Goal: Task Accomplishment & Management: Use online tool/utility

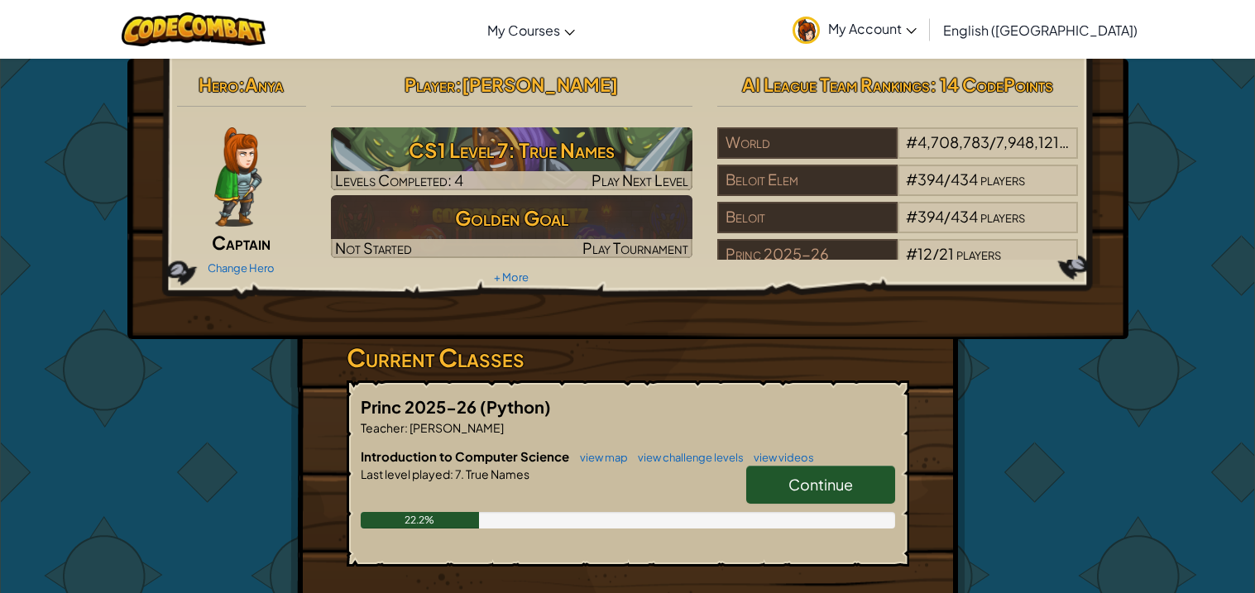
click at [789, 481] on span "Continue" at bounding box center [821, 484] width 65 height 19
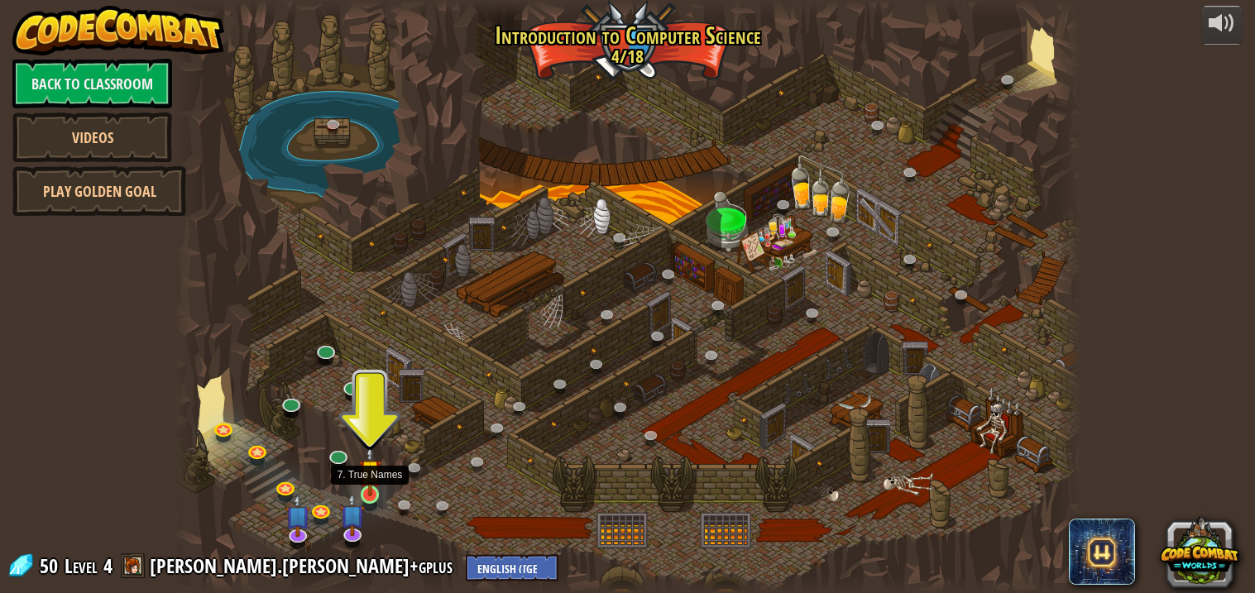
click at [362, 469] on img at bounding box center [370, 470] width 22 height 51
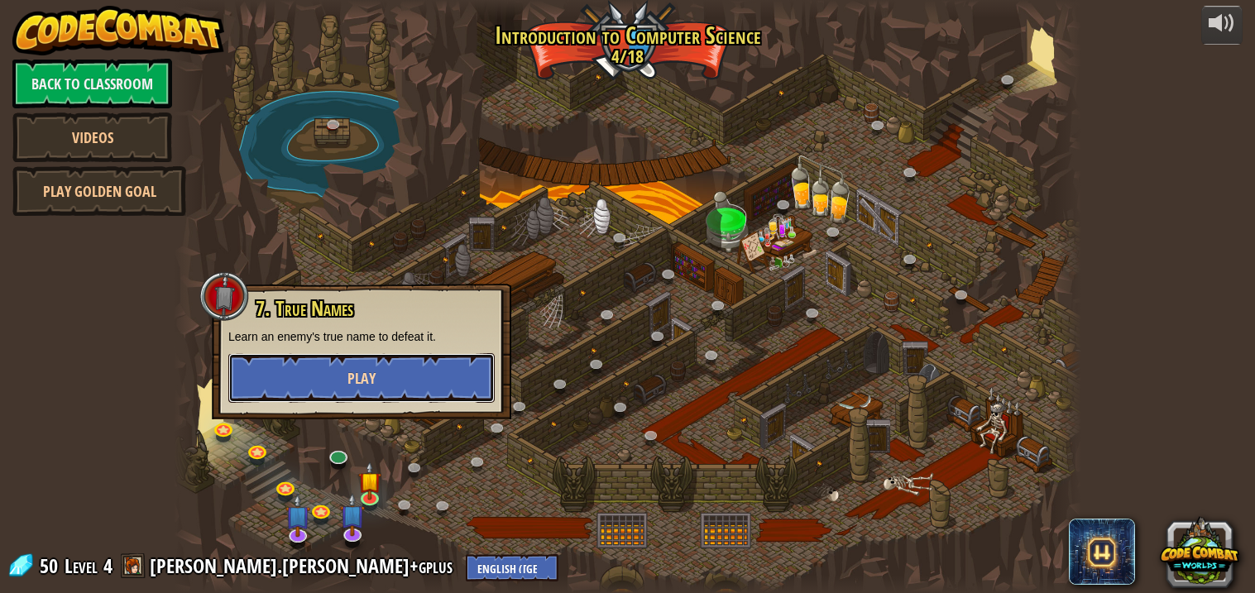
click at [398, 377] on button "Play" at bounding box center [361, 378] width 266 height 50
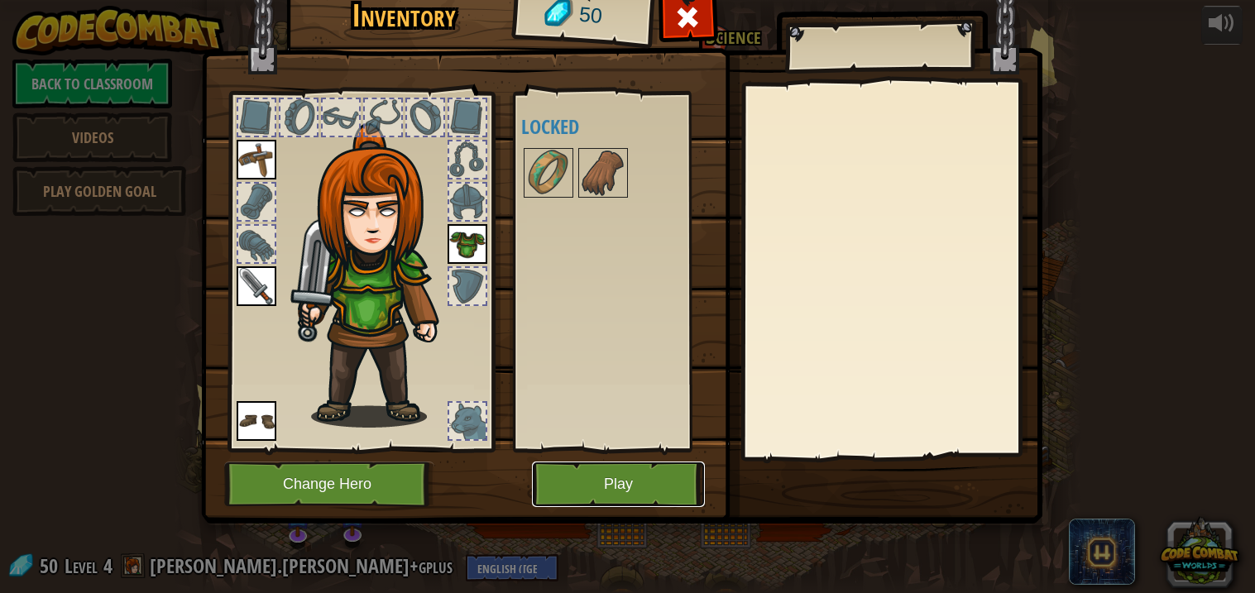
click at [569, 486] on button "Play" at bounding box center [618, 485] width 173 height 46
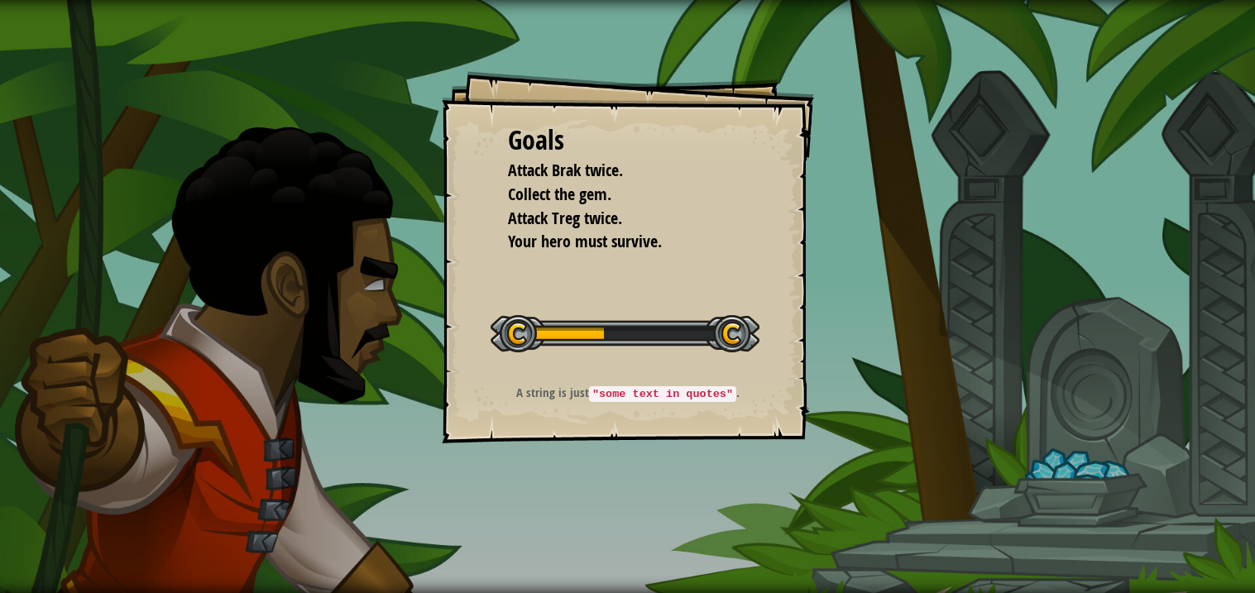
click at [717, 336] on div at bounding box center [625, 333] width 269 height 37
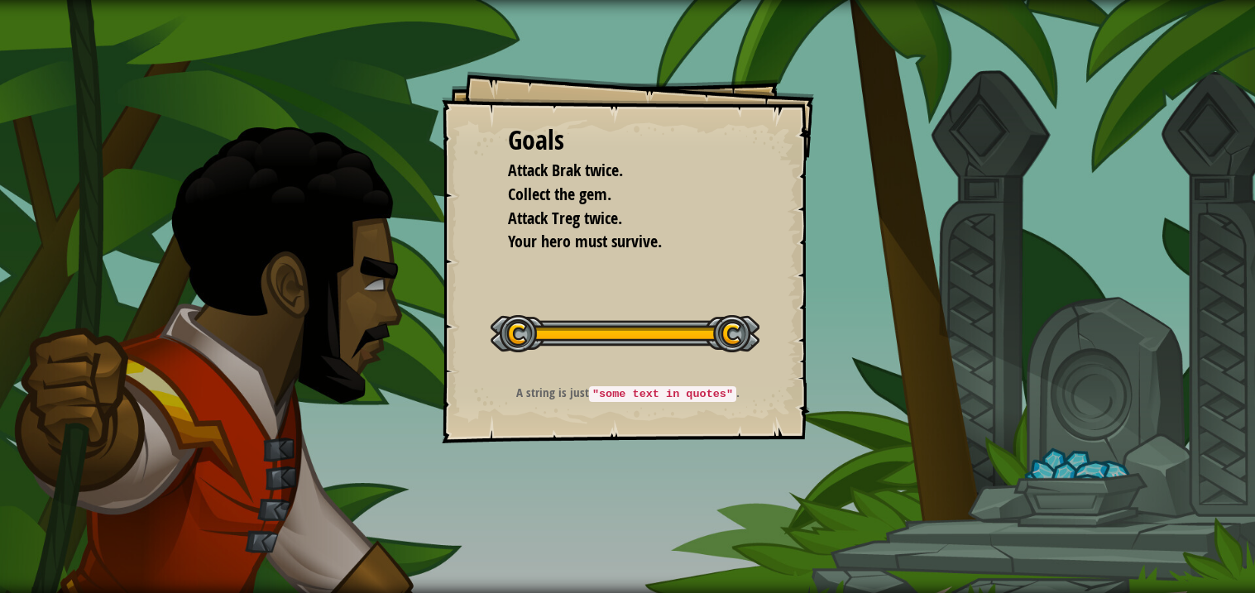
click at [660, 391] on code ""some text in quotes"" at bounding box center [662, 394] width 147 height 16
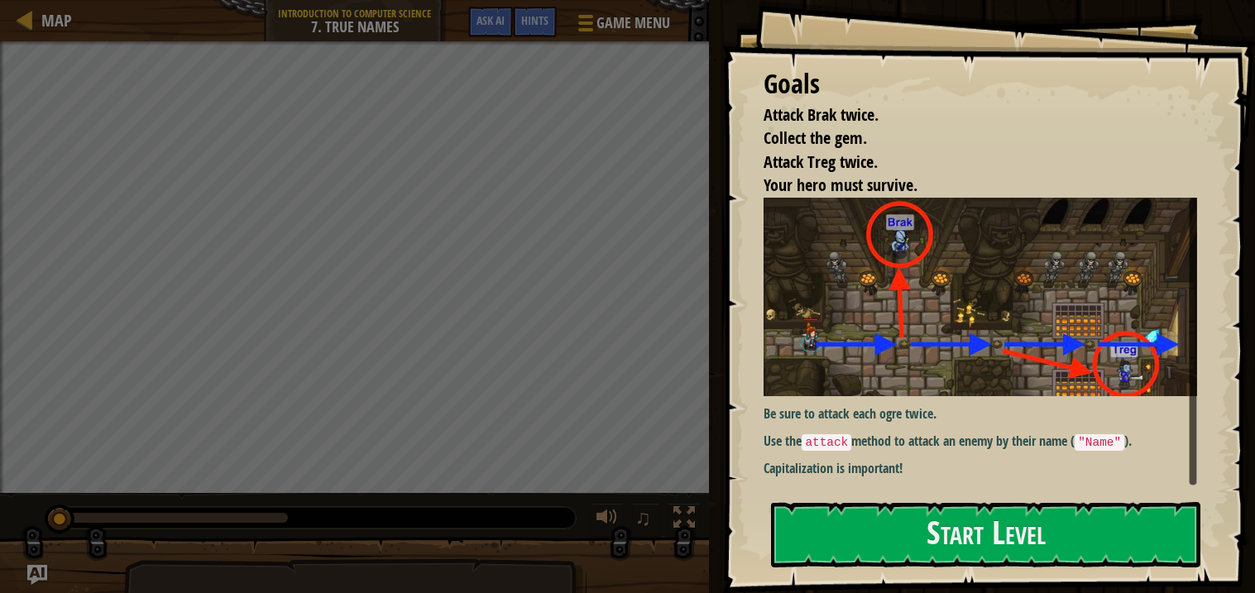
click at [997, 320] on img at bounding box center [981, 297] width 434 height 199
click at [871, 537] on button "Start Level" at bounding box center [985, 534] width 429 height 65
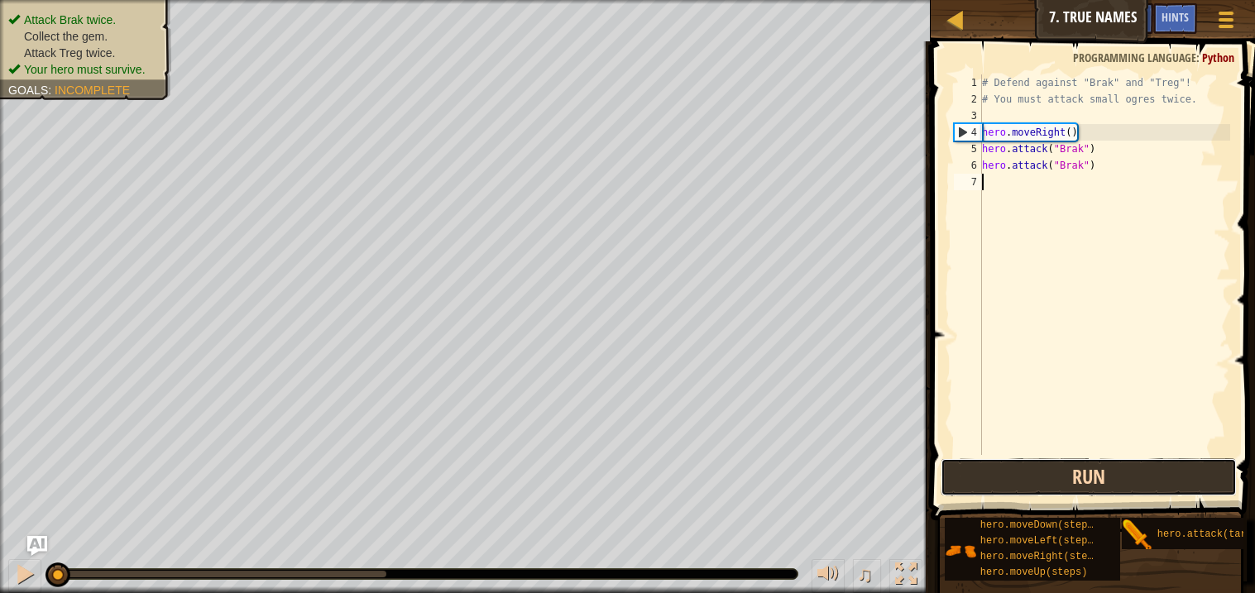
click at [1072, 477] on button "Run" at bounding box center [1088, 477] width 295 height 38
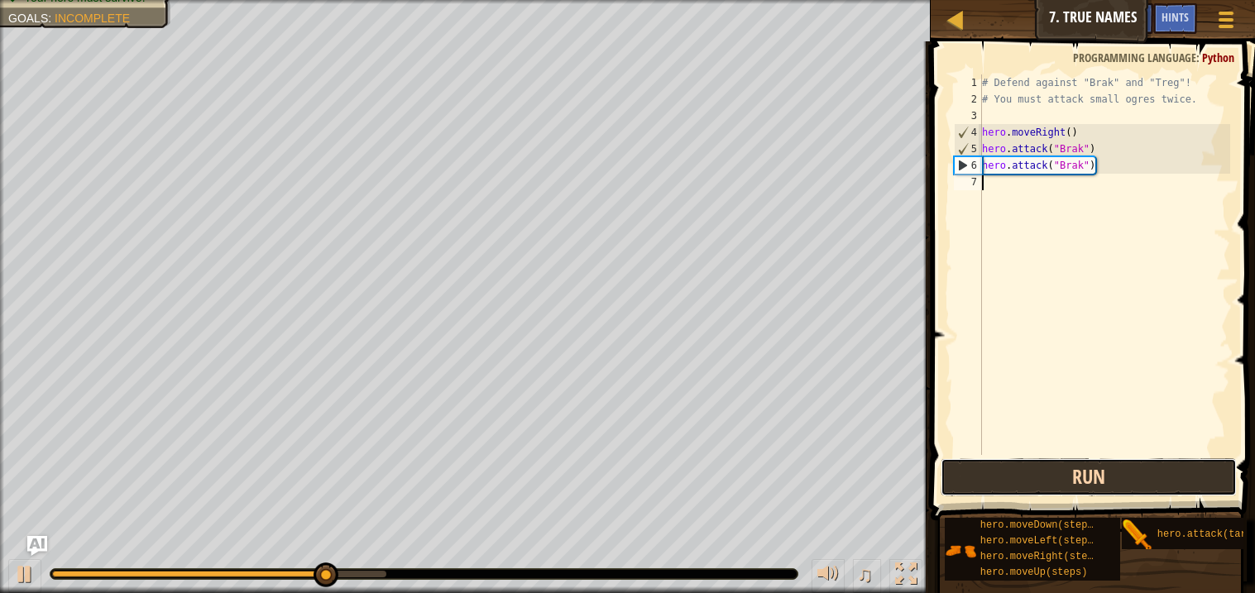
click at [1072, 477] on button "Run" at bounding box center [1088, 477] width 295 height 38
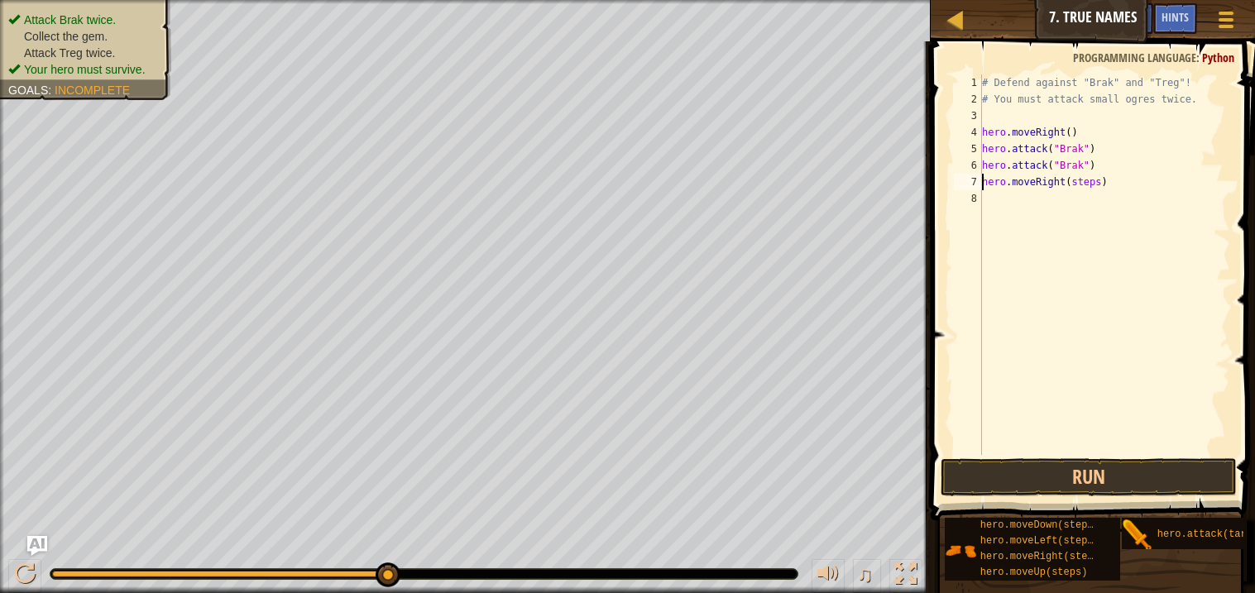
click at [1101, 179] on div "# Defend against "Brak" and "Treg"! # You must attack small ogres twice. hero .…" at bounding box center [1105, 281] width 252 height 414
click at [1137, 470] on button "Run" at bounding box center [1088, 477] width 295 height 38
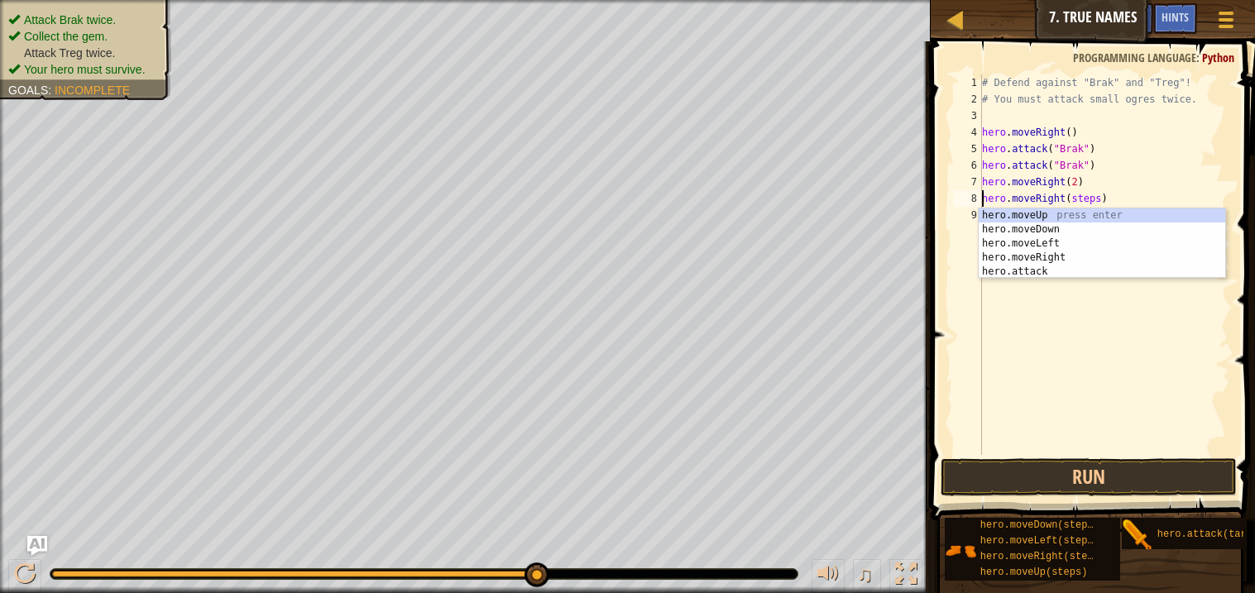
click at [1102, 194] on div "# Defend against "Brak" and "Treg"! # You must attack small ogres twice. hero .…" at bounding box center [1105, 281] width 252 height 414
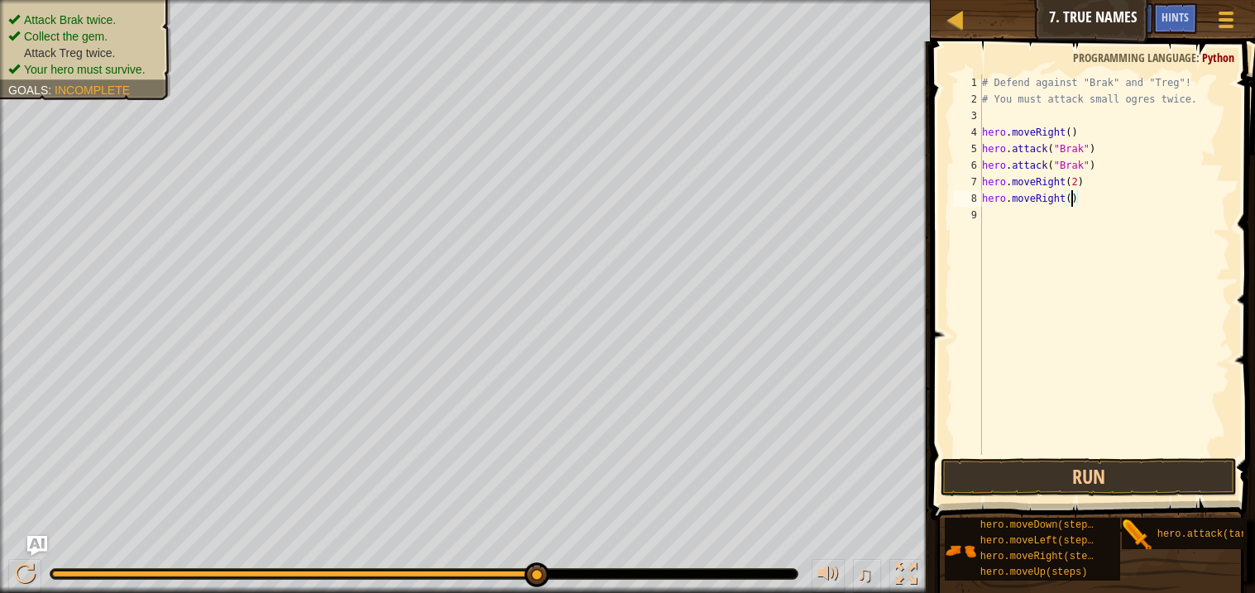
scroll to position [7, 6]
click at [1107, 483] on button "Run" at bounding box center [1088, 477] width 295 height 38
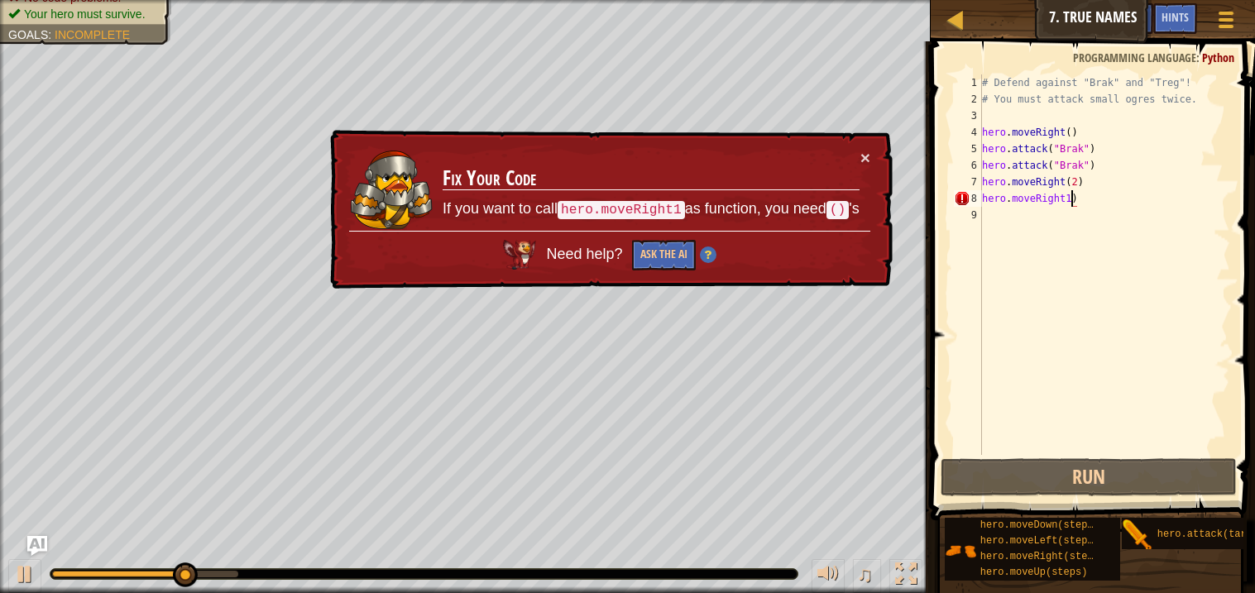
click at [1103, 198] on div "# Defend against "Brak" and "Treg"! # You must attack small ogres twice. hero .…" at bounding box center [1105, 281] width 252 height 414
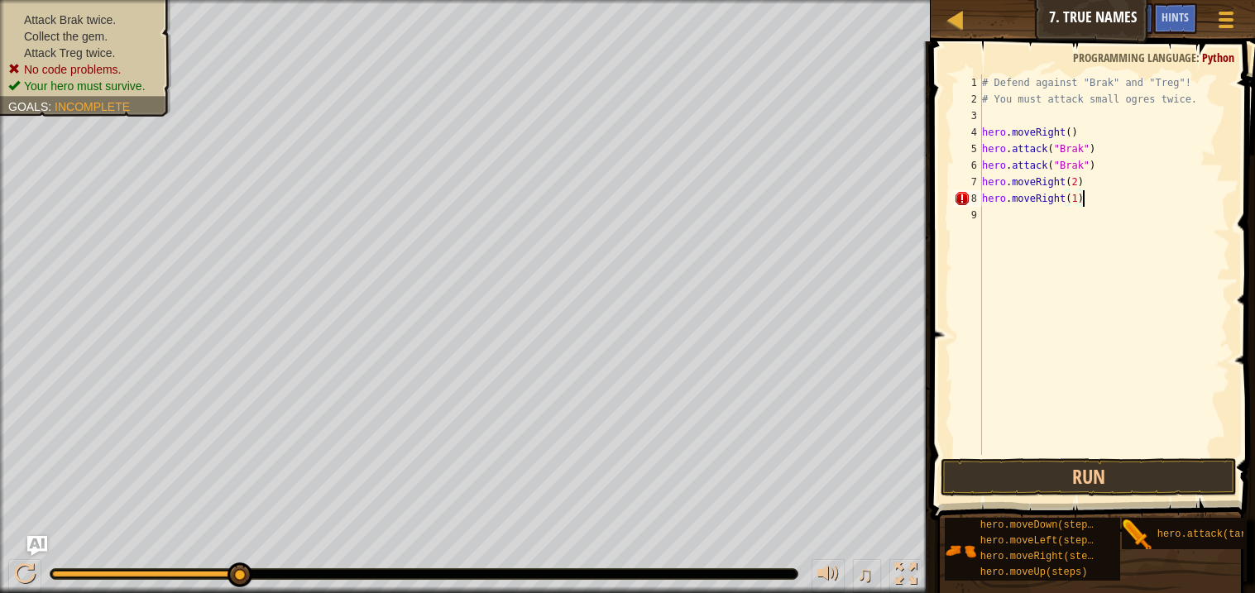
scroll to position [7, 7]
click at [997, 483] on button "Run" at bounding box center [1088, 477] width 295 height 38
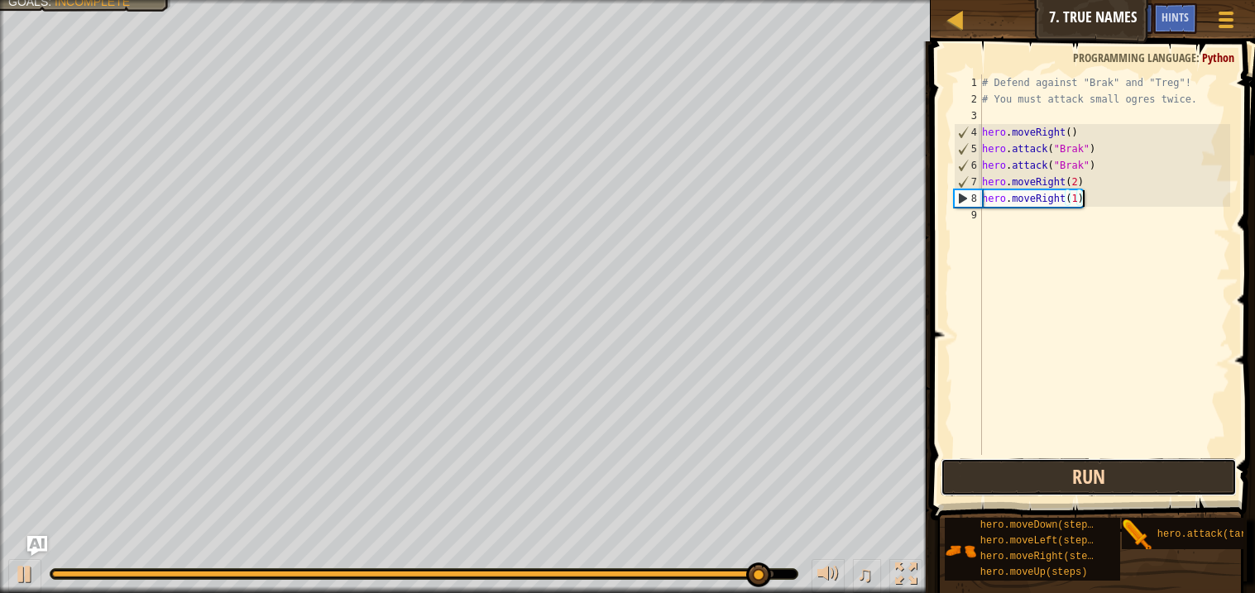
click at [1018, 472] on button "Run" at bounding box center [1088, 477] width 295 height 38
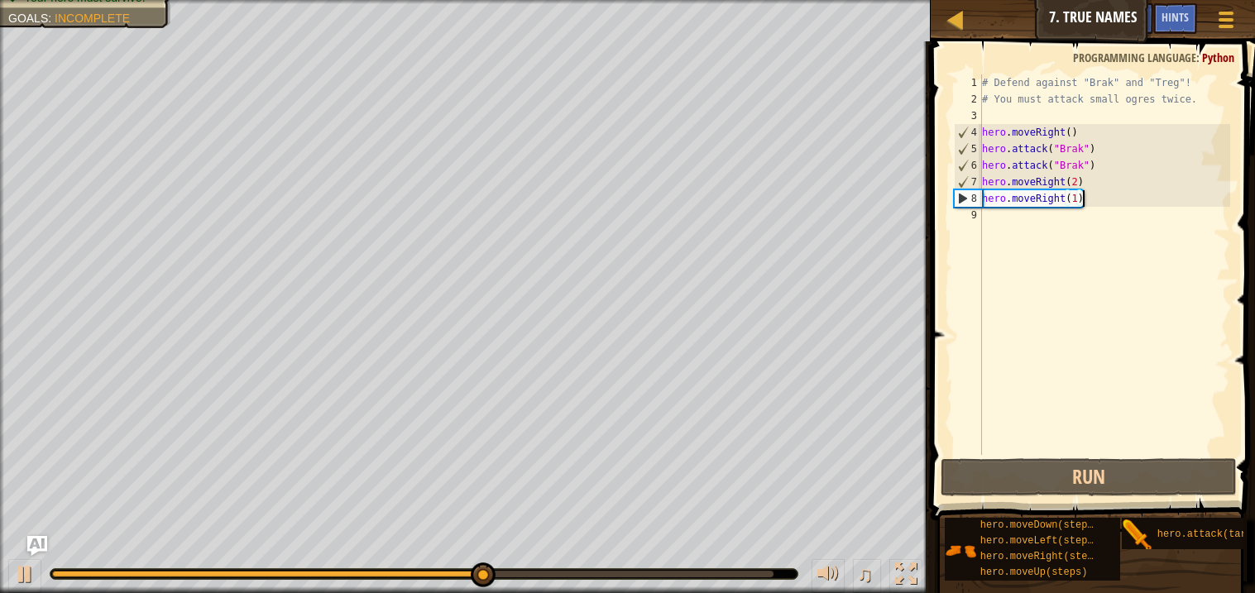
click at [1096, 196] on div "# Defend against "Brak" and "Treg"! # You must attack small ogres twice. hero .…" at bounding box center [1105, 281] width 252 height 414
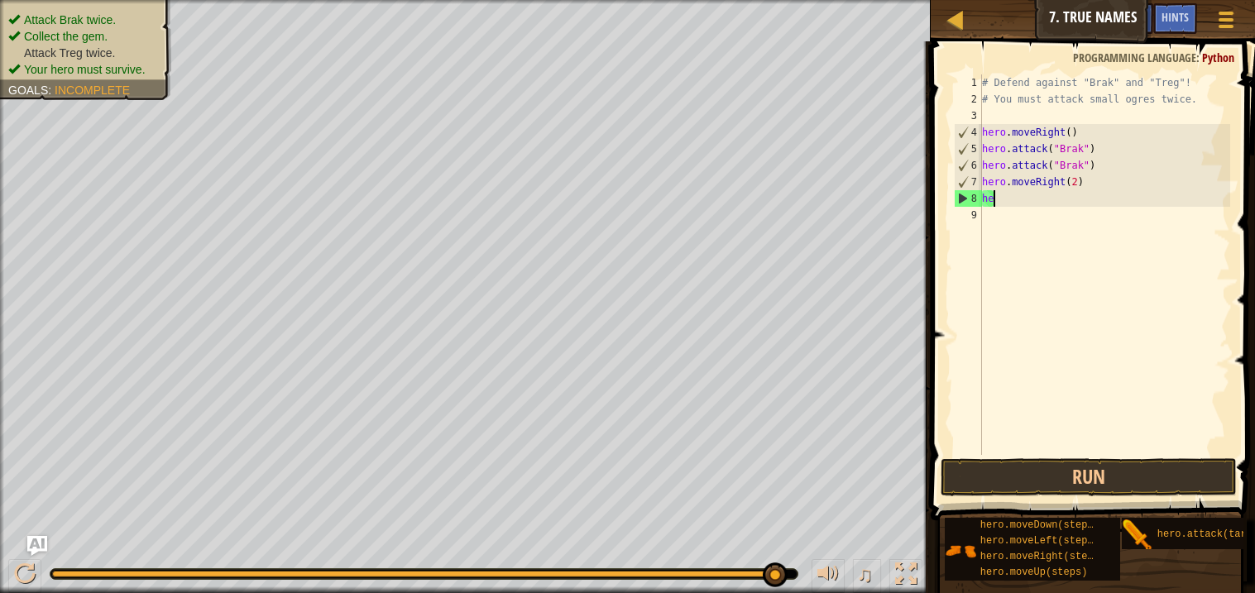
scroll to position [7, 0]
type textarea "h"
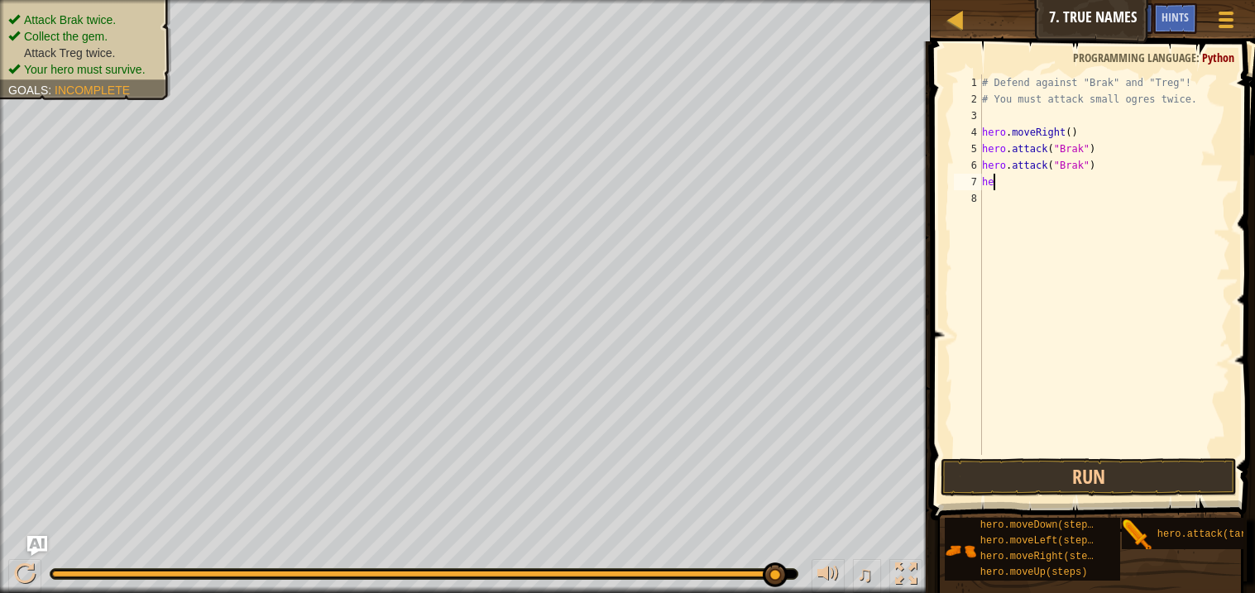
type textarea "h"
click at [1023, 476] on button "Run" at bounding box center [1088, 477] width 295 height 38
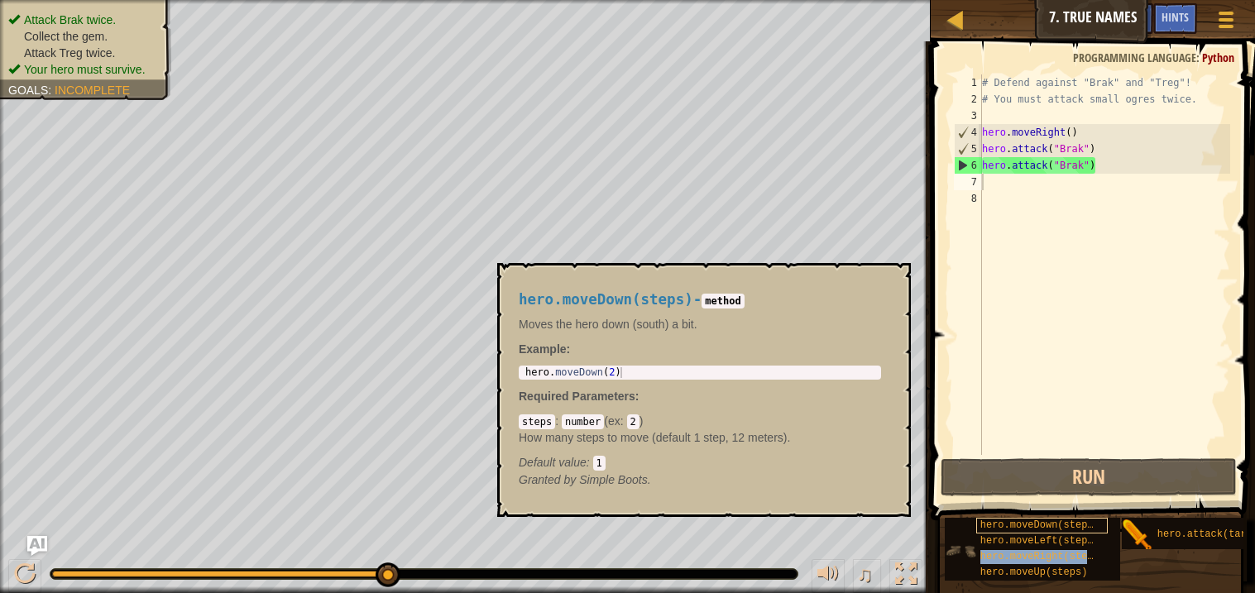
type textarea "hero.moveRight(steps)"
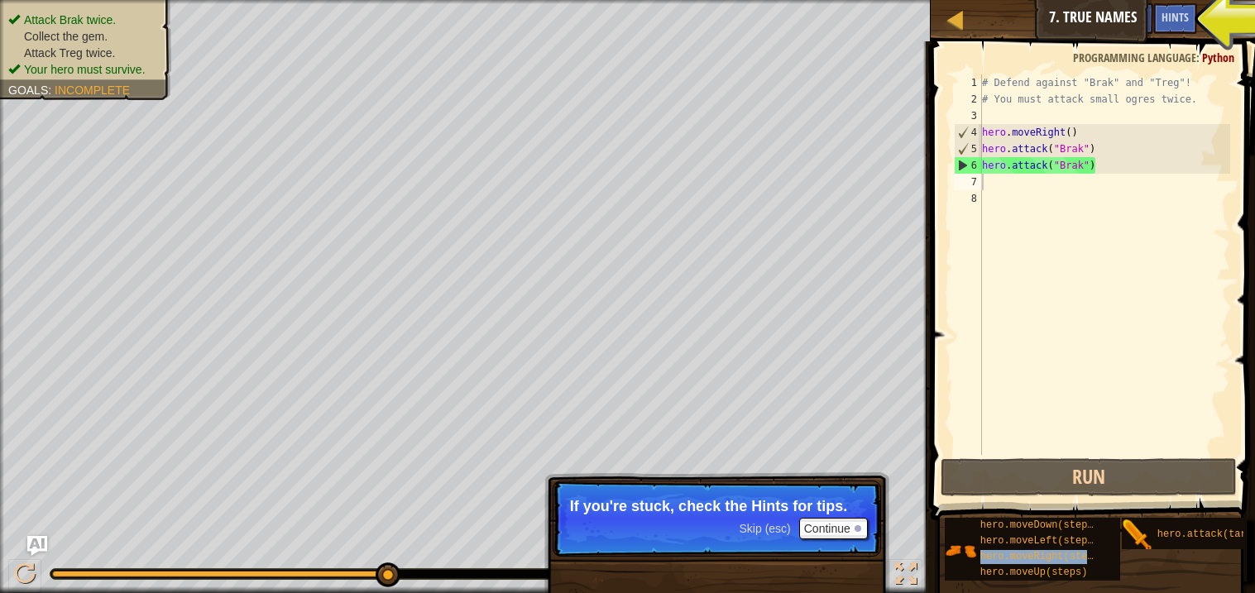
type textarea "hero.moveRight(steps)"
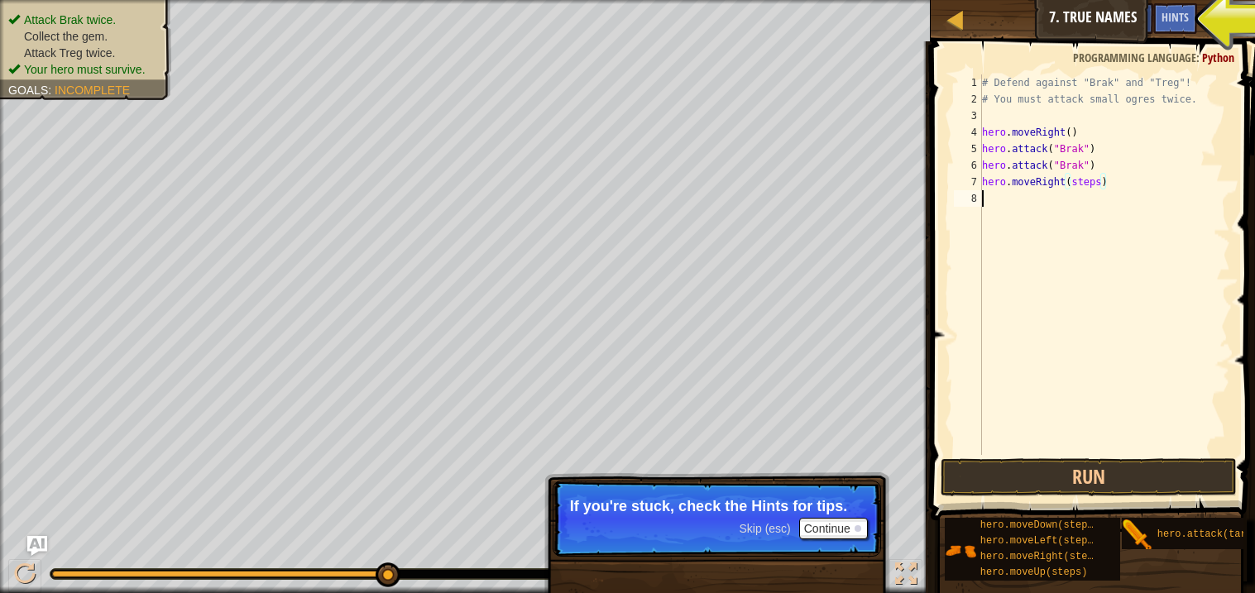
click at [1103, 199] on div "# Defend against "Brak" and "Treg"! # You must attack small ogres twice. hero .…" at bounding box center [1105, 281] width 252 height 414
click at [1101, 180] on div "# Defend against "Brak" and "Treg"! # You must attack small ogres twice. hero .…" at bounding box center [1105, 281] width 252 height 414
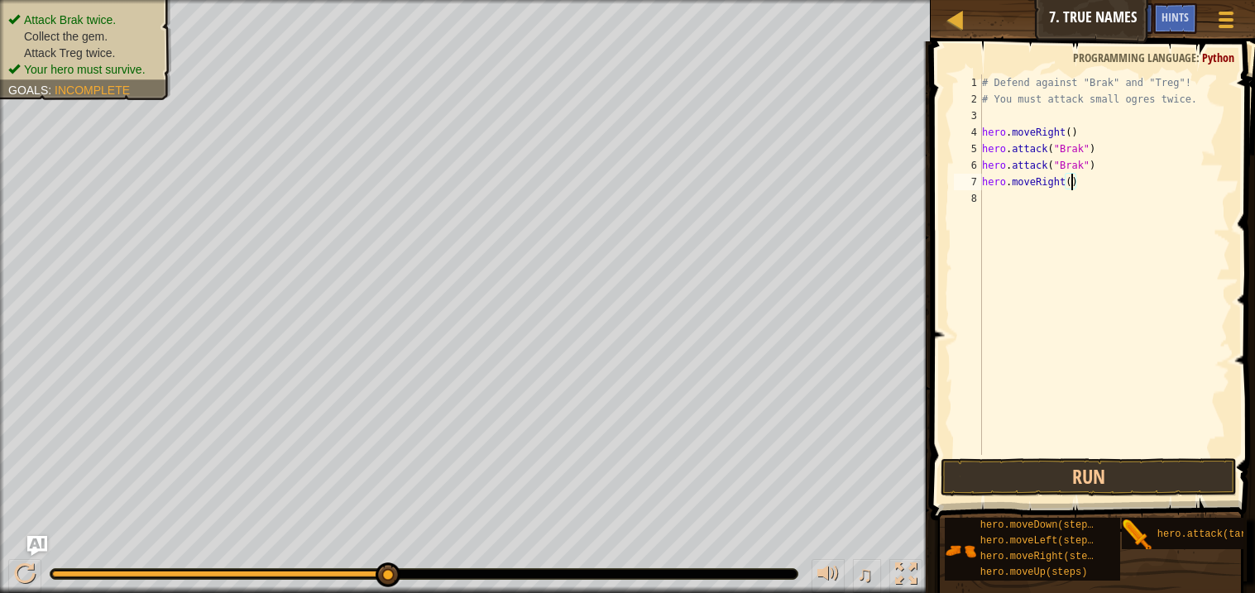
type textarea "hero.moveRight(2)"
click at [1136, 213] on div "# Defend against "Brak" and "Treg"! # You must attack small ogres twice. hero .…" at bounding box center [1105, 281] width 252 height 414
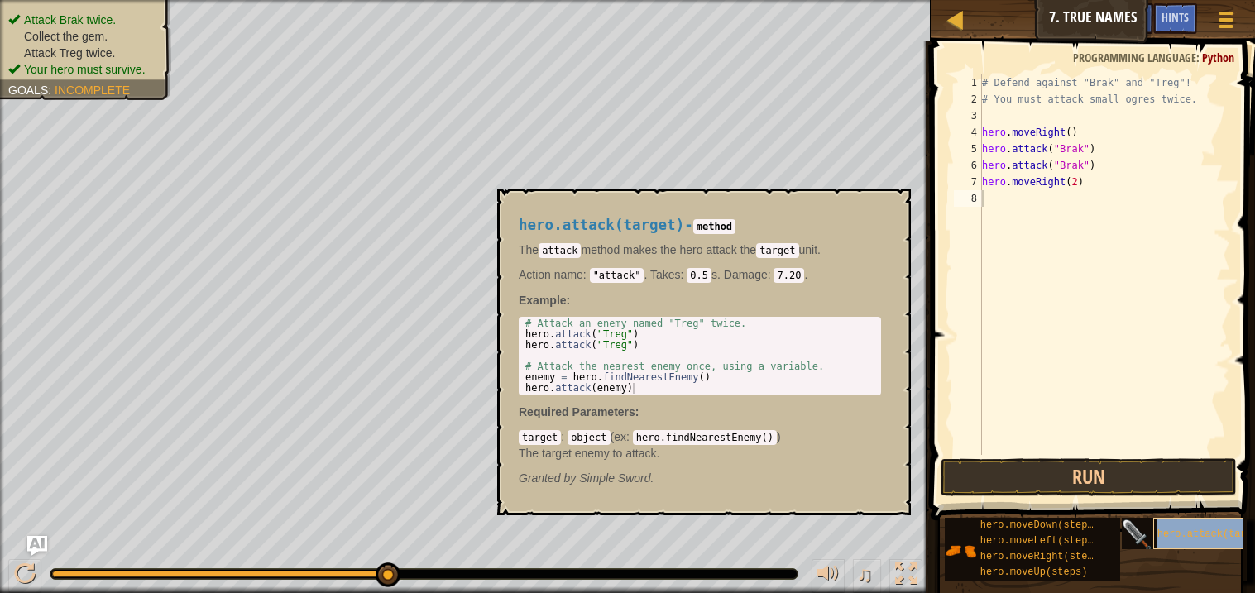
type textarea "hero.attack(target)"
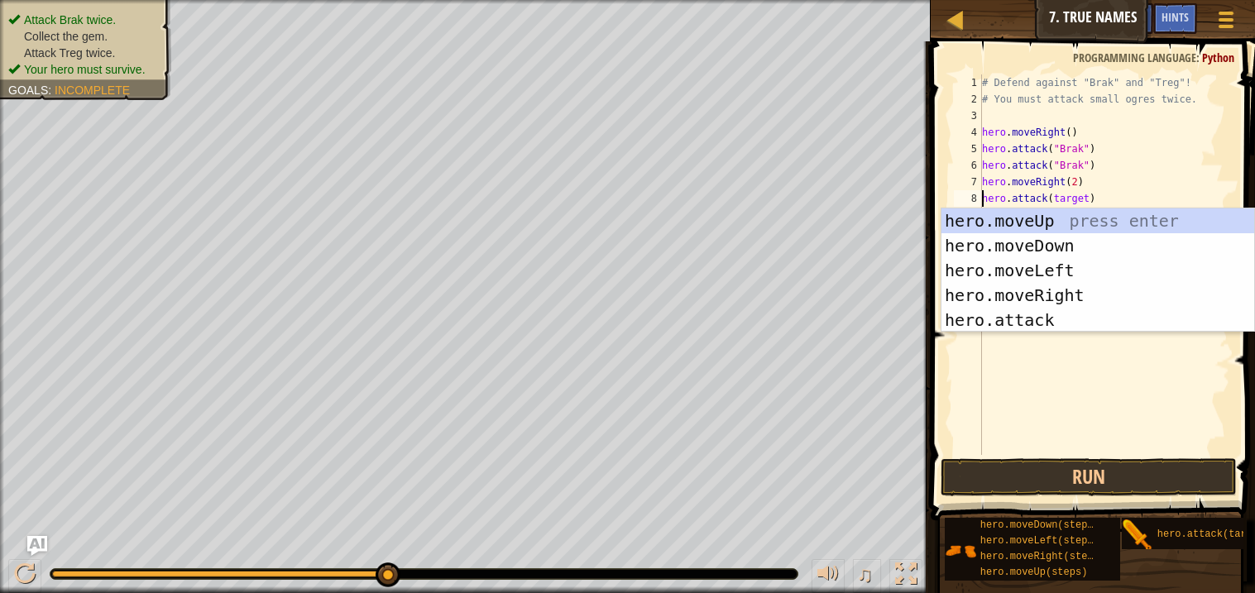
click at [1104, 403] on div "# Defend against "Brak" and "Treg"! # You must attack small ogres twice. hero .…" at bounding box center [1105, 281] width 252 height 414
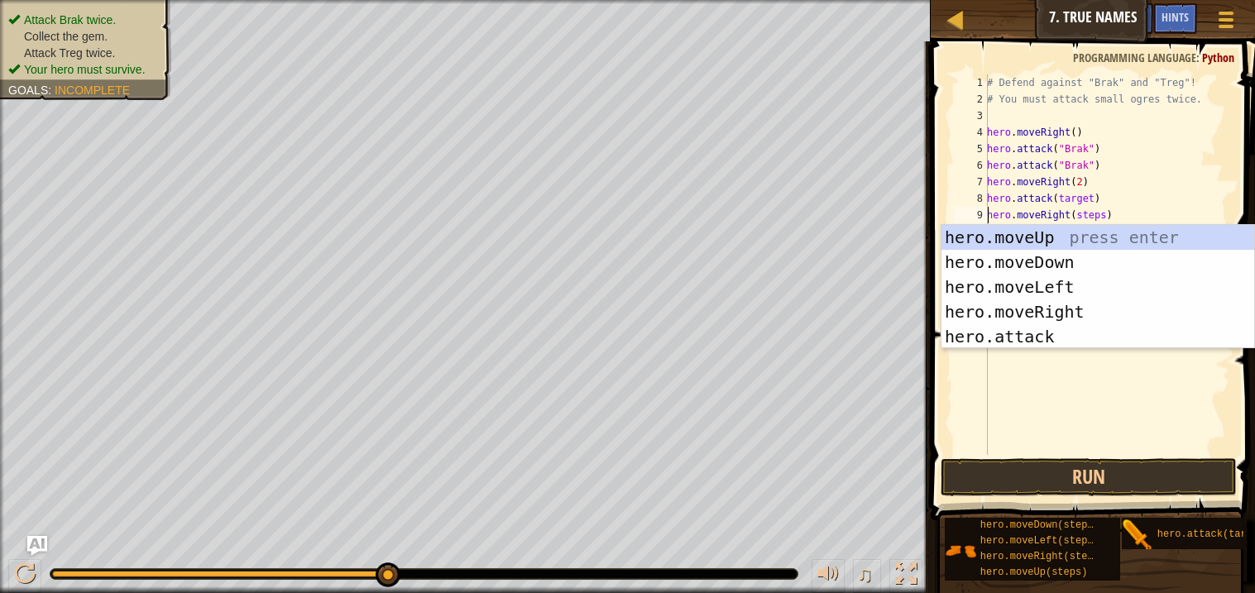
click at [1106, 213] on div "# Defend against "Brak" and "Treg"! # You must attack small ogres twice. hero .…" at bounding box center [1107, 281] width 247 height 414
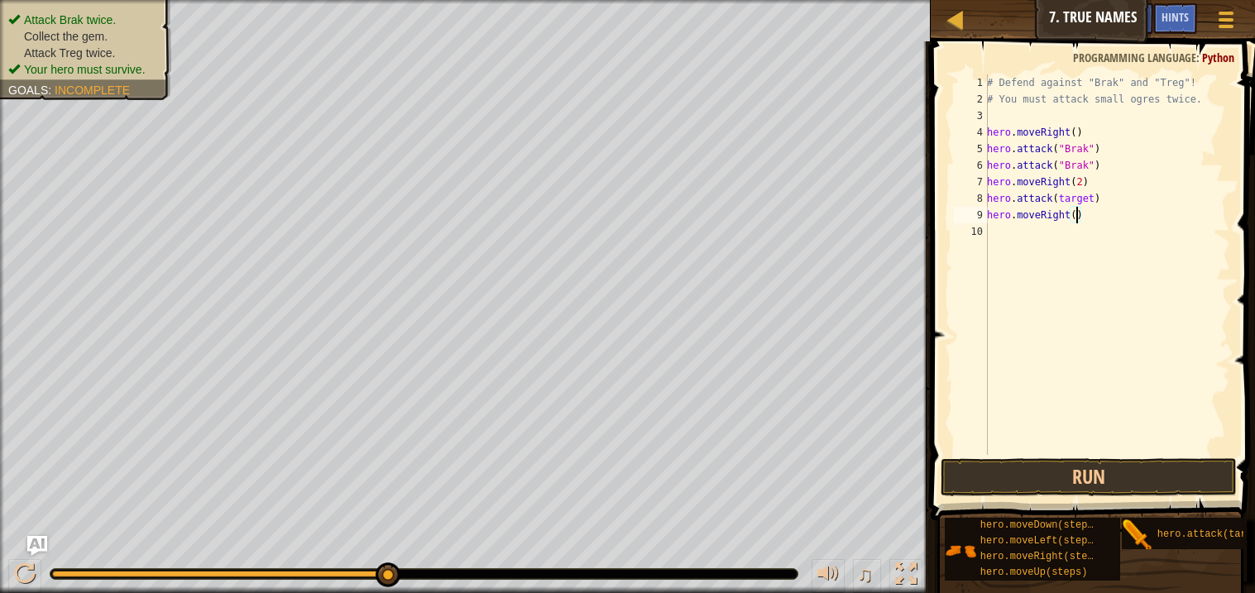
scroll to position [7, 7]
click at [1092, 197] on div "# Defend against "Brak" and "Treg"! # You must attack small ogres twice. hero .…" at bounding box center [1107, 281] width 247 height 414
type textarea "hero.attack(treg)"
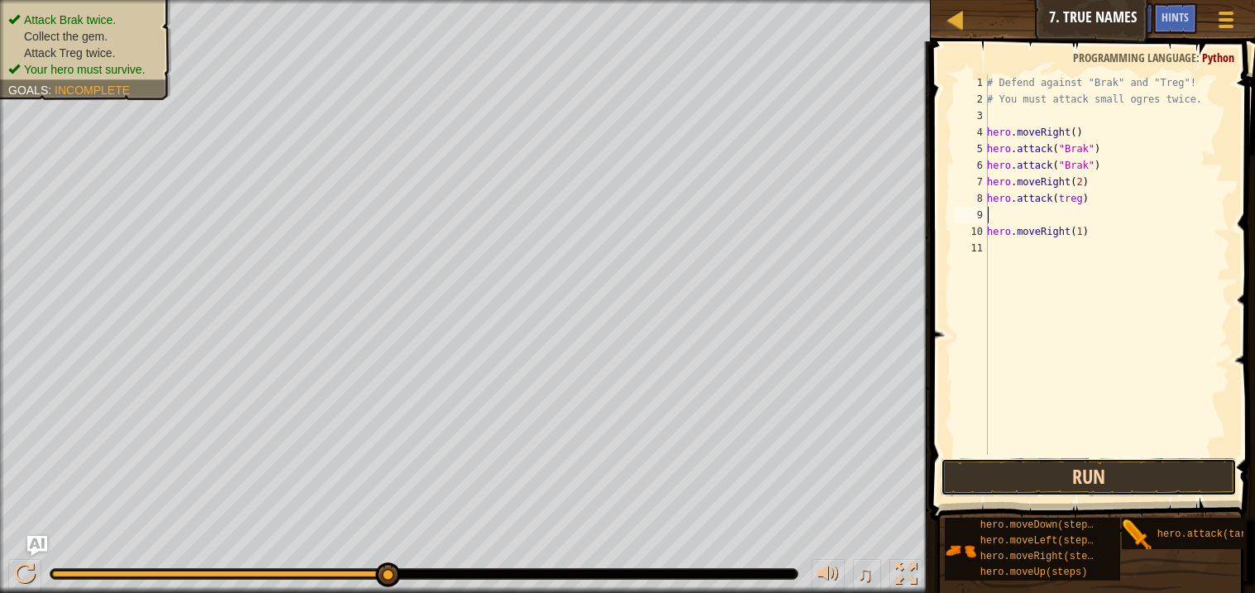
click at [967, 478] on button "Run" at bounding box center [1088, 477] width 295 height 38
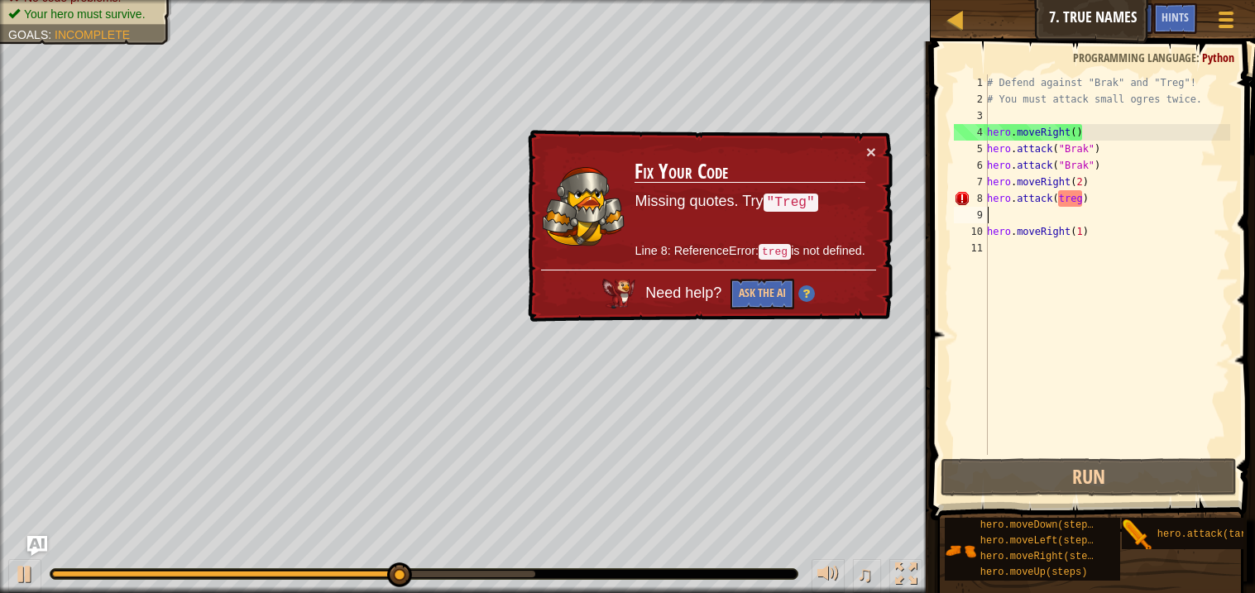
click at [1104, 209] on div "# Defend against "Brak" and "Treg"! # You must attack small ogres twice. hero .…" at bounding box center [1107, 281] width 247 height 414
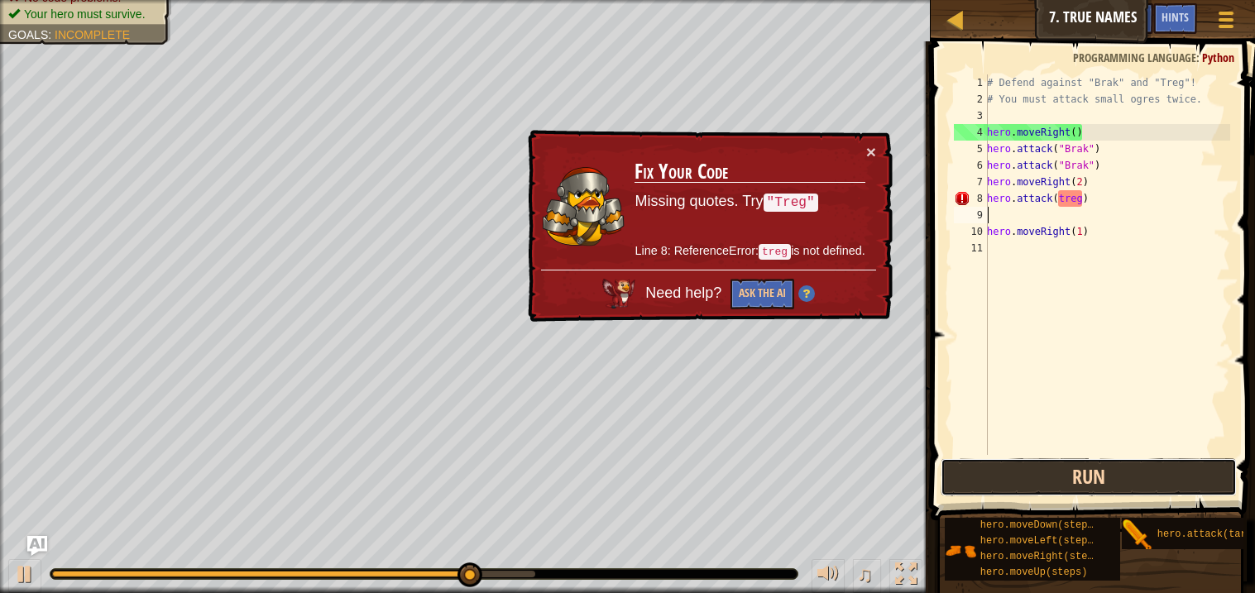
click at [973, 464] on button "Run" at bounding box center [1088, 477] width 295 height 38
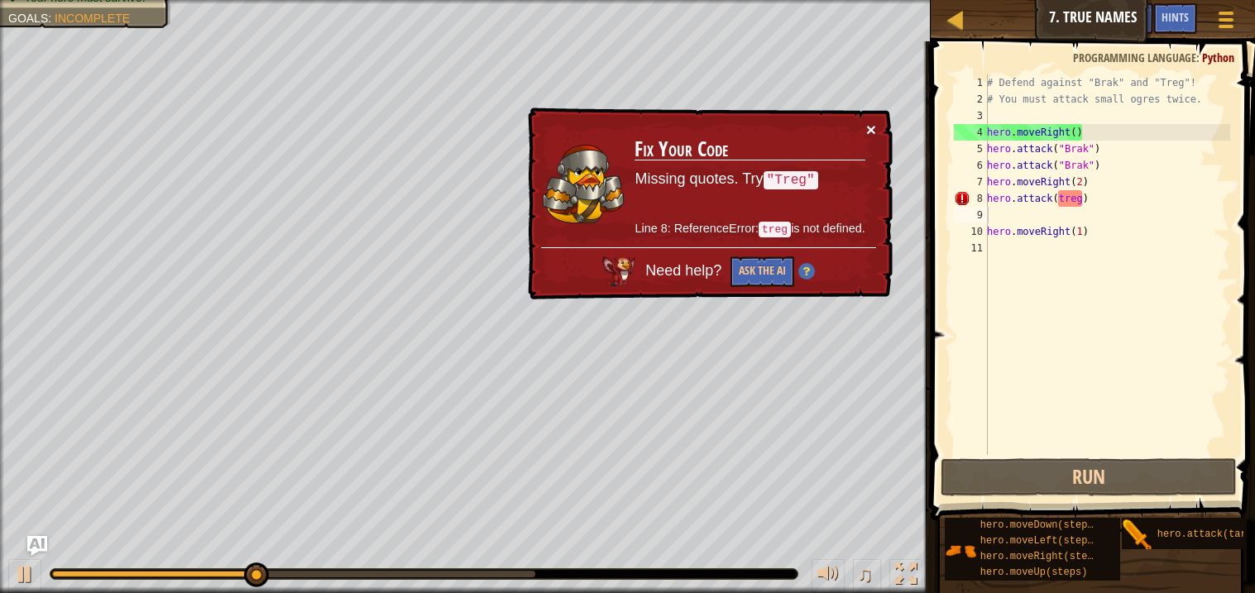
click at [873, 128] on button "×" at bounding box center [871, 129] width 10 height 17
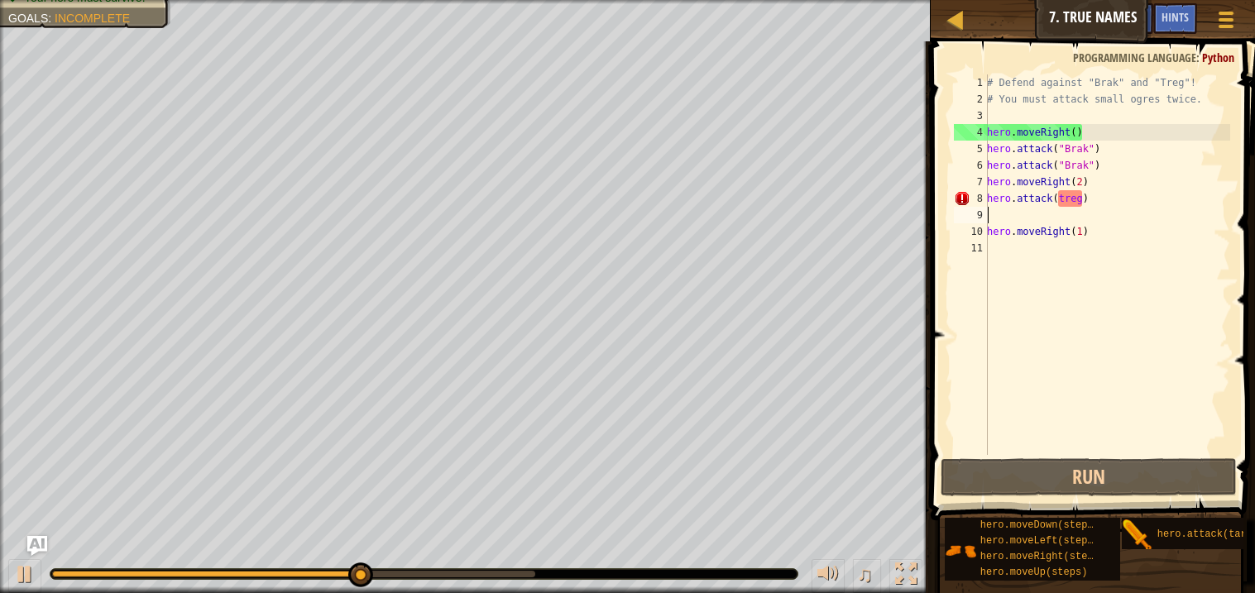
click at [1099, 196] on div "# Defend against "Brak" and "Treg"! # You must attack small ogres twice. hero .…" at bounding box center [1107, 281] width 247 height 414
click at [1082, 197] on div "# Defend against "Brak" and "Treg"! # You must attack small ogres twice. hero .…" at bounding box center [1107, 281] width 247 height 414
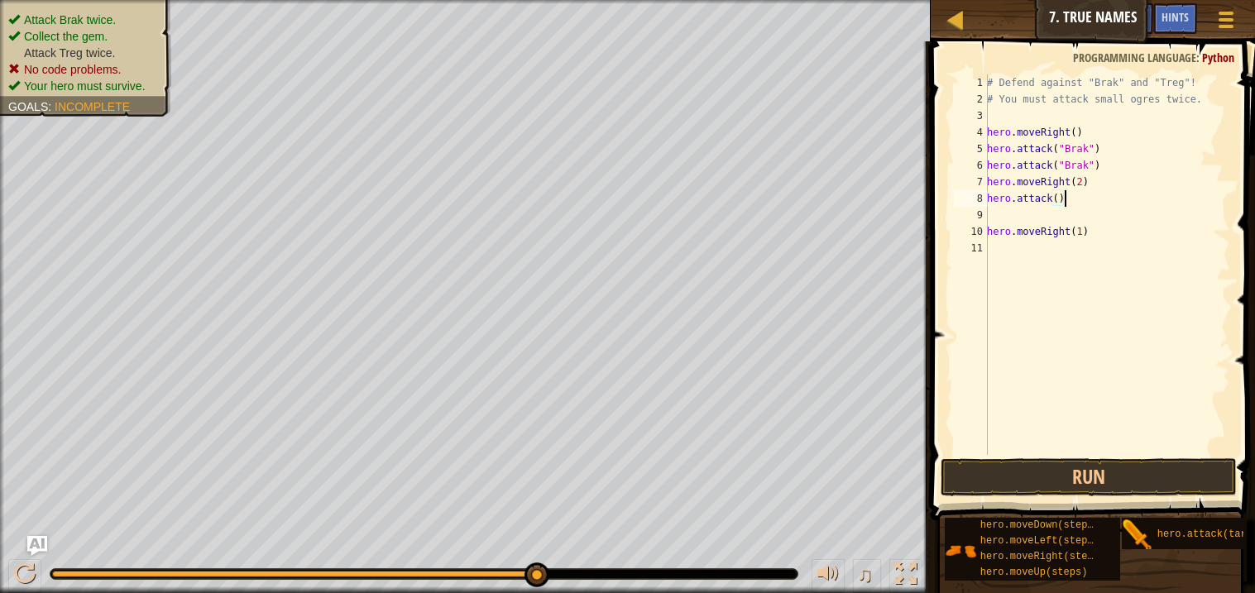
click at [1079, 199] on div "# Defend against "Brak" and "Treg"! # You must attack small ogres twice. hero .…" at bounding box center [1107, 281] width 247 height 414
type textarea "h"
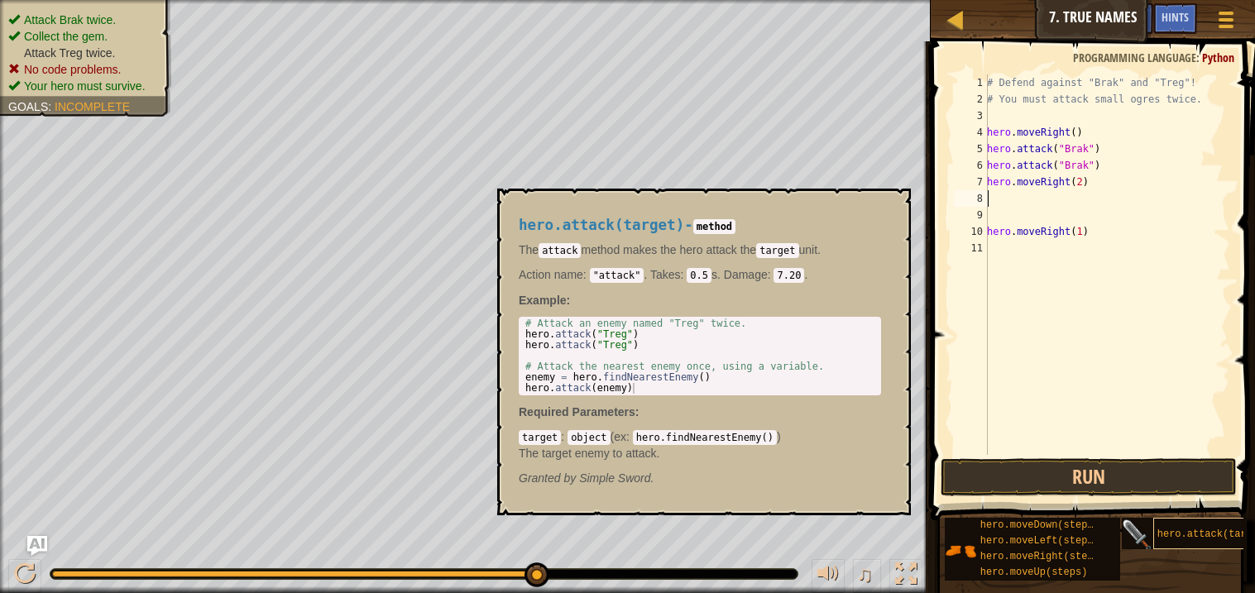
click at [1162, 523] on div "hero.attack(target)" at bounding box center [1220, 533] width 132 height 31
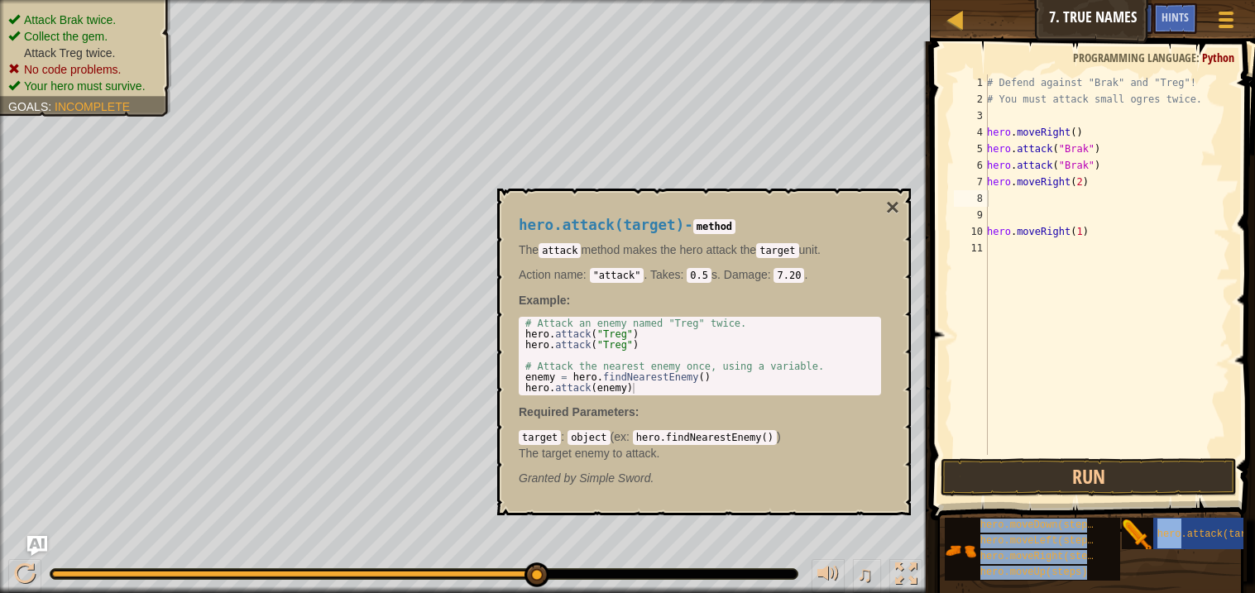
drag, startPoint x: 1162, startPoint y: 523, endPoint x: 1044, endPoint y: 235, distance: 311.0
click at [1044, 235] on div "Hints Videos 1 2 3 4 5 6 7 8 9 10 11 # Defend against "Brak" and "Treg"! # You …" at bounding box center [1090, 313] width 329 height 544
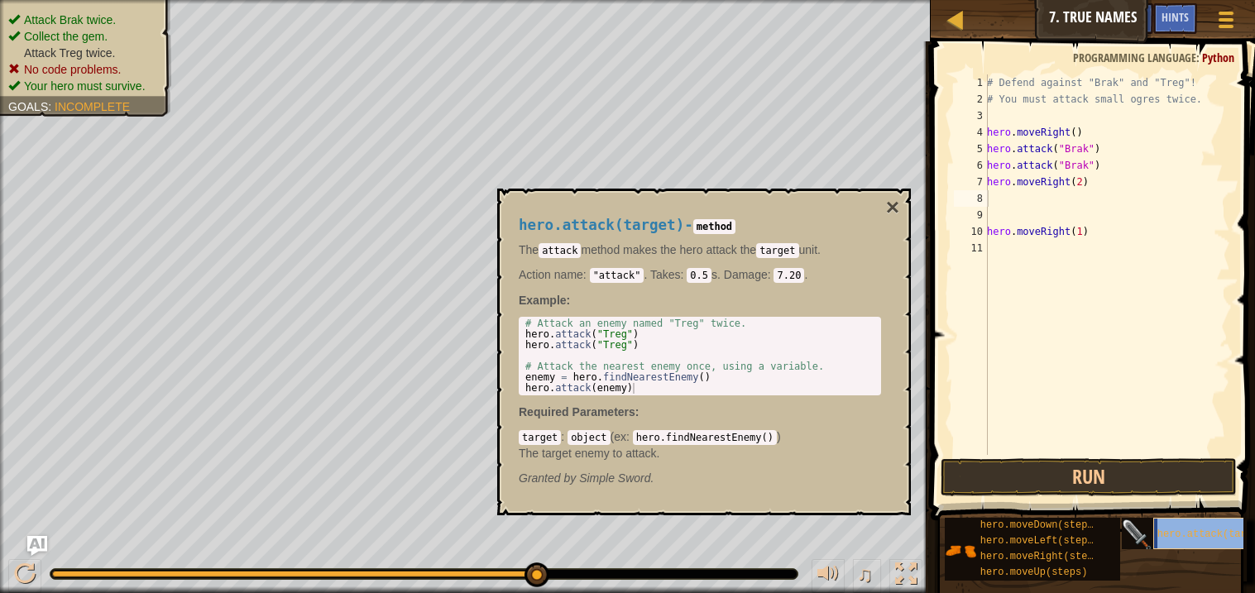
type textarea "hero.attack(target)"
click at [1130, 257] on div "# Defend against "Brak" and "Treg"! # You must attack small ogres twice. hero .…" at bounding box center [1107, 281] width 247 height 414
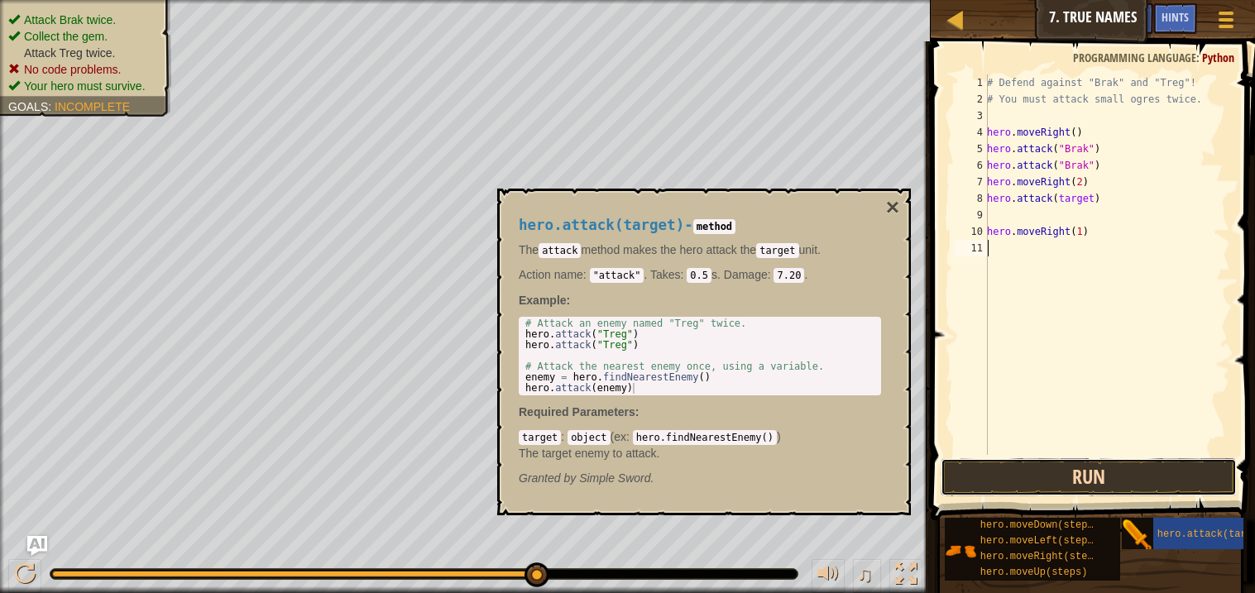
click at [1084, 469] on button "Run" at bounding box center [1088, 477] width 295 height 38
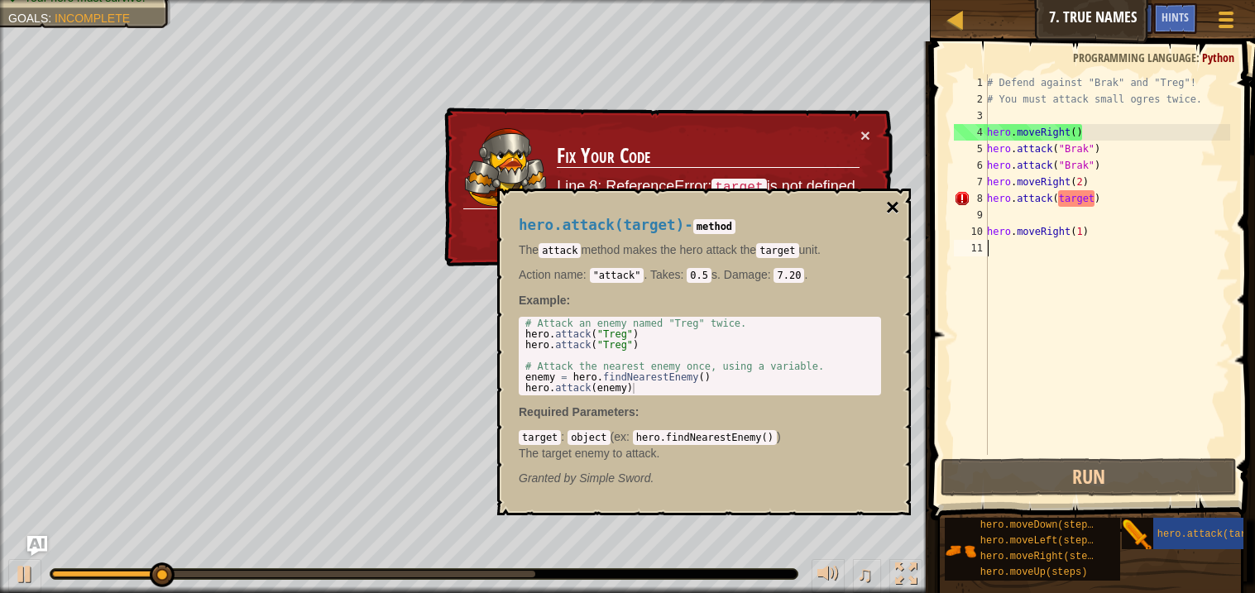
click at [897, 201] on button "×" at bounding box center [892, 207] width 13 height 23
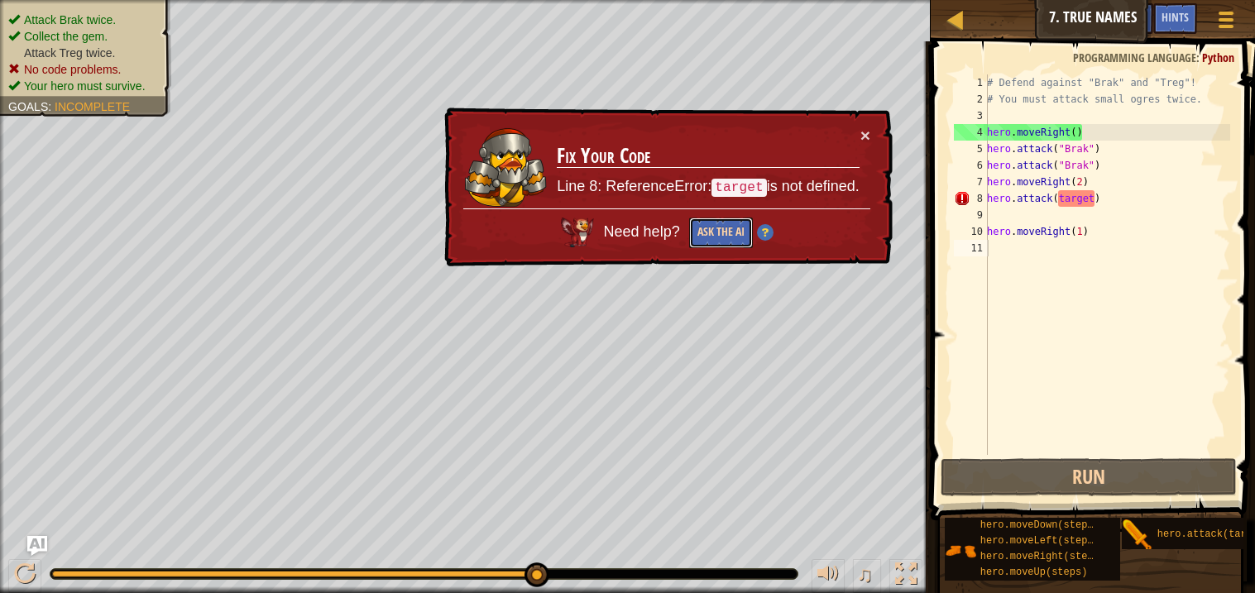
click at [710, 244] on button "Ask the AI" at bounding box center [721, 233] width 64 height 31
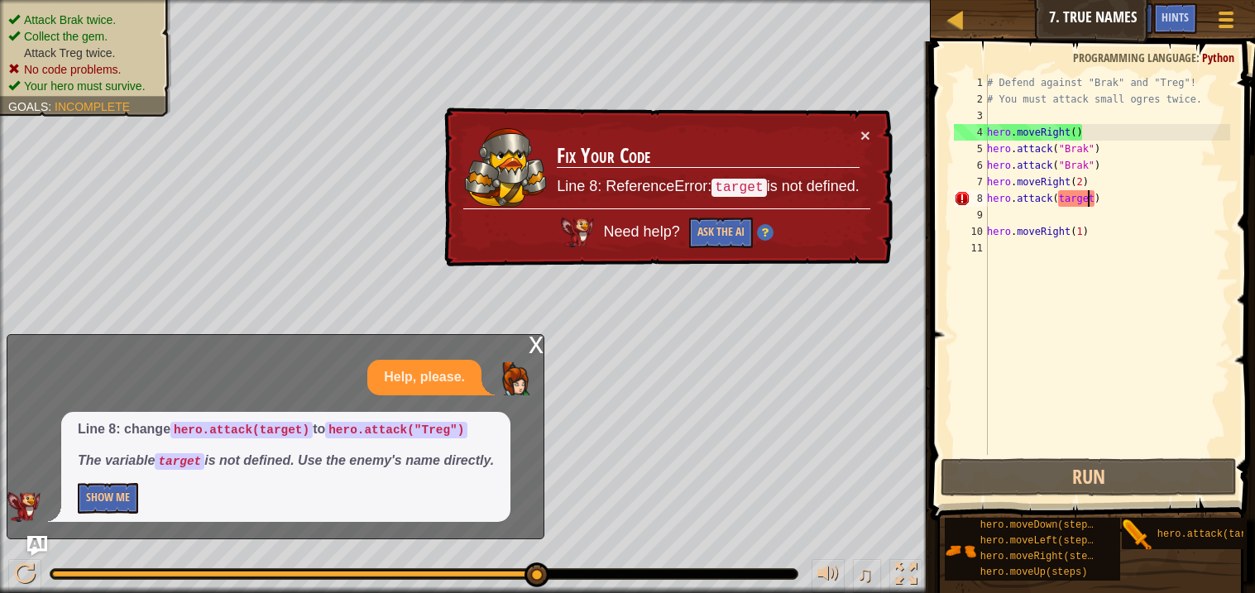
click at [1091, 194] on div "# Defend against "Brak" and "Treg"! # You must attack small ogres twice. hero .…" at bounding box center [1107, 281] width 247 height 414
click at [1096, 194] on div "# Defend against "Brak" and "Treg"! # You must attack small ogres twice. hero .…" at bounding box center [1107, 281] width 247 height 414
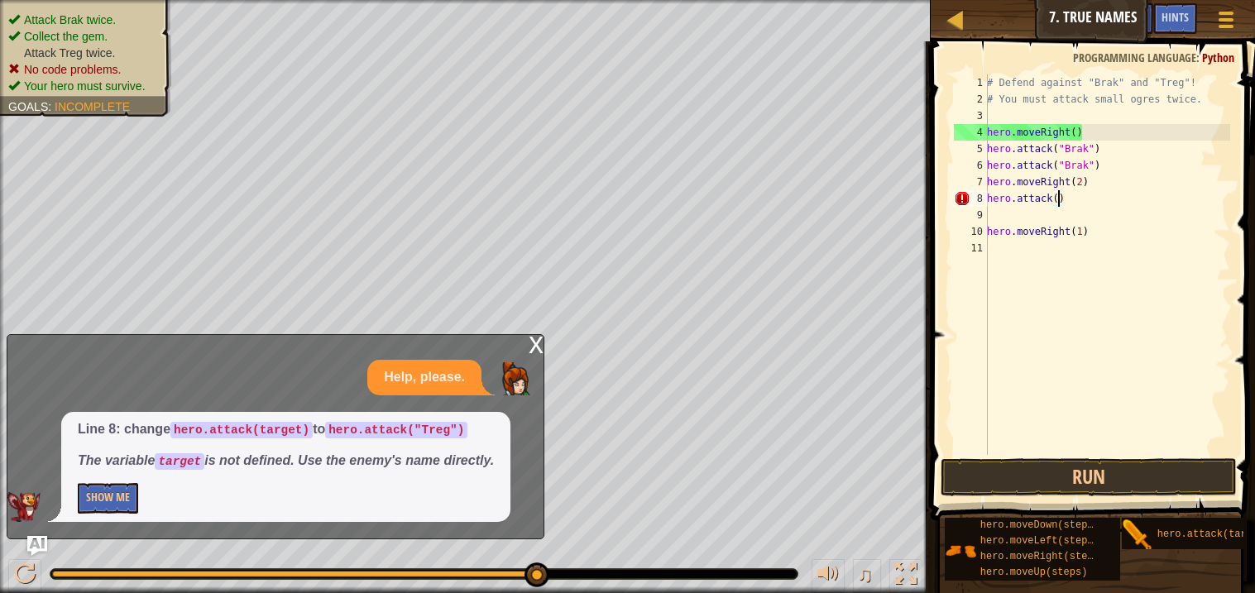
type textarea "hero.attack)"
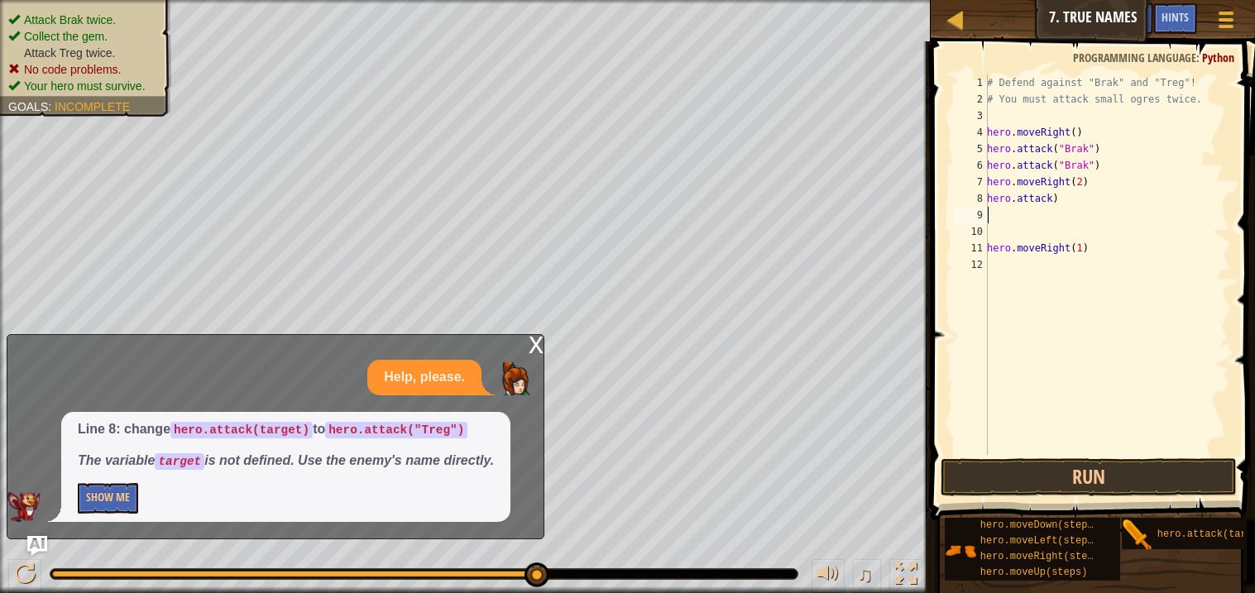
type textarea "9"
click at [1075, 200] on div "# Defend against "Brak" and "Treg"! # You must attack small ogres twice. hero .…" at bounding box center [1107, 281] width 247 height 414
type textarea "h"
click at [1112, 204] on div "# Defend against "Brak" and "Treg"! # You must attack small ogres twice. hero .…" at bounding box center [1107, 264] width 247 height 381
click at [1095, 196] on div "# Defend against "Brak" and "Treg"! # You must attack small ogres twice. hero .…" at bounding box center [1107, 281] width 247 height 414
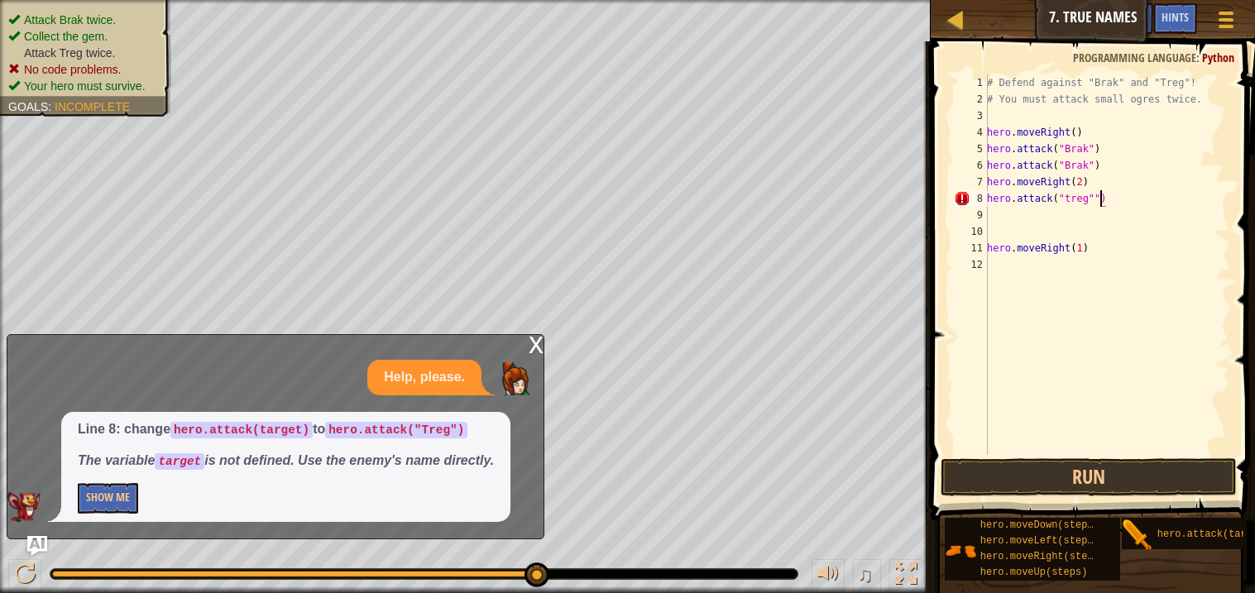
scroll to position [7, 7]
type textarea "hero.attack("treg")"
click at [1011, 477] on button "Run" at bounding box center [1088, 477] width 295 height 38
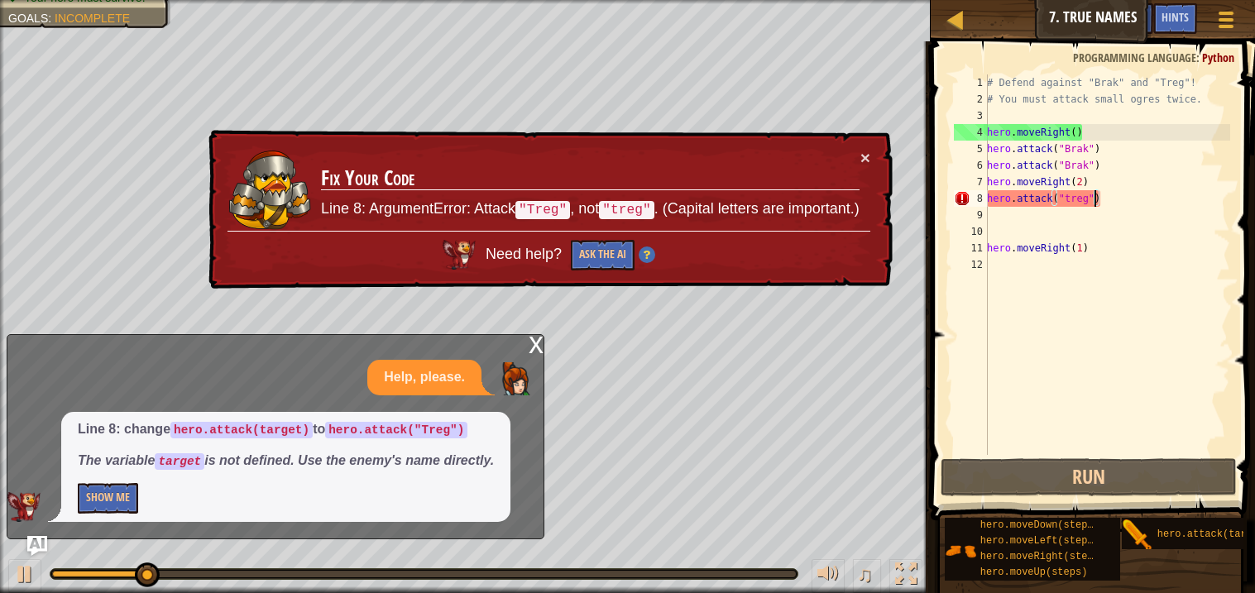
click at [535, 509] on div "Line 8: change hero.attack(target) to hero.attack("Treg") The variable target i…" at bounding box center [271, 467] width 528 height 110
click at [89, 503] on button "Show Me" at bounding box center [108, 498] width 60 height 31
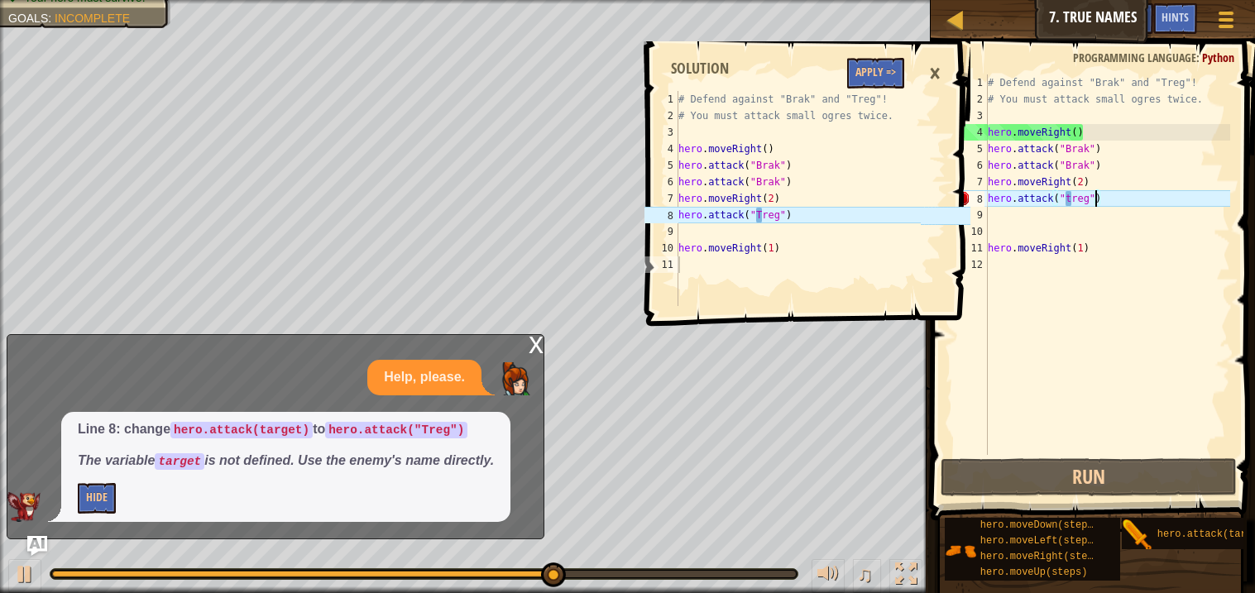
type textarea "hero.attack("Treg")"
drag, startPoint x: 777, startPoint y: 209, endPoint x: 899, endPoint y: 215, distance: 121.8
click at [899, 215] on div "# Defend against "Brak" and "Treg"! # You must attack small ogres twice. hero .…" at bounding box center [798, 215] width 246 height 248
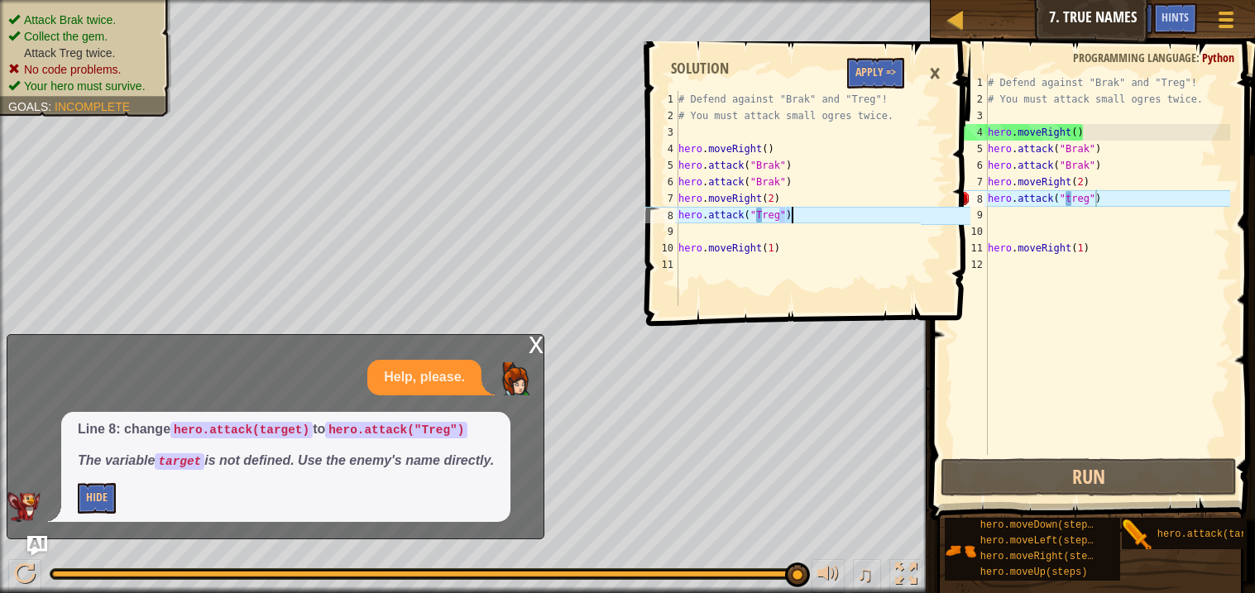
click at [1018, 319] on div "# Defend against "Brak" and "Treg"! # You must attack small ogres twice. hero .…" at bounding box center [1108, 281] width 246 height 414
click at [1069, 197] on div "# Defend against "Brak" and "Treg"! # You must attack small ogres twice. hero .…" at bounding box center [1108, 281] width 246 height 414
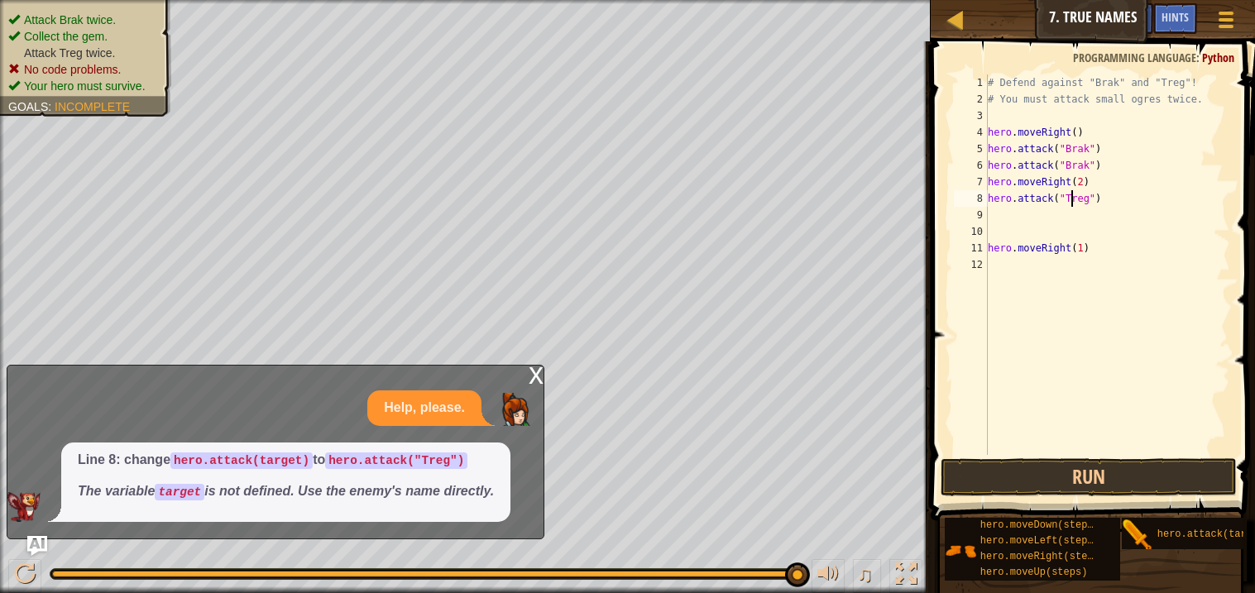
scroll to position [7, 6]
click at [1048, 475] on button "Run" at bounding box center [1088, 477] width 295 height 38
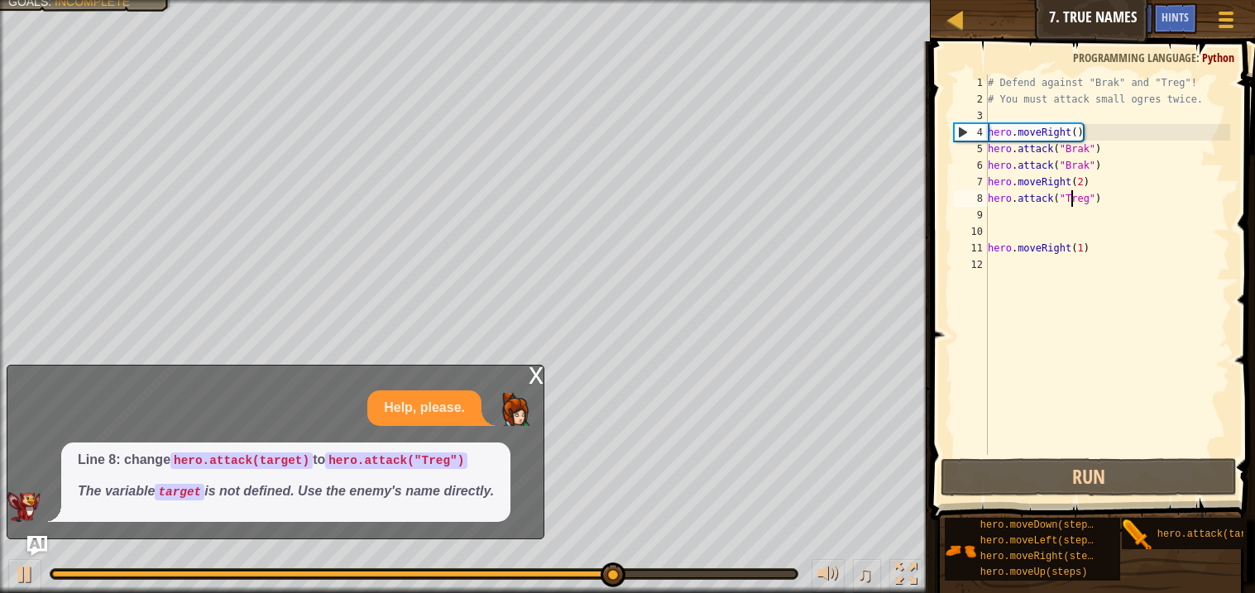
click at [1096, 246] on div "# Defend against "Brak" and "Treg"! # You must attack small ogres twice. hero .…" at bounding box center [1108, 281] width 246 height 414
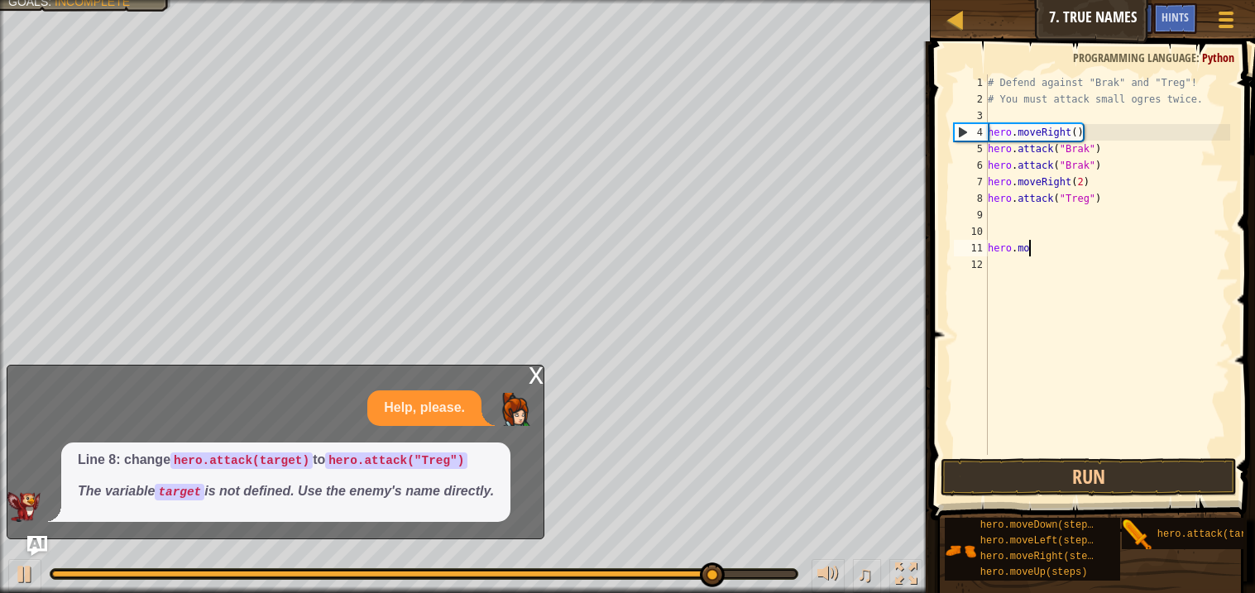
scroll to position [7, 2]
type textarea "h"
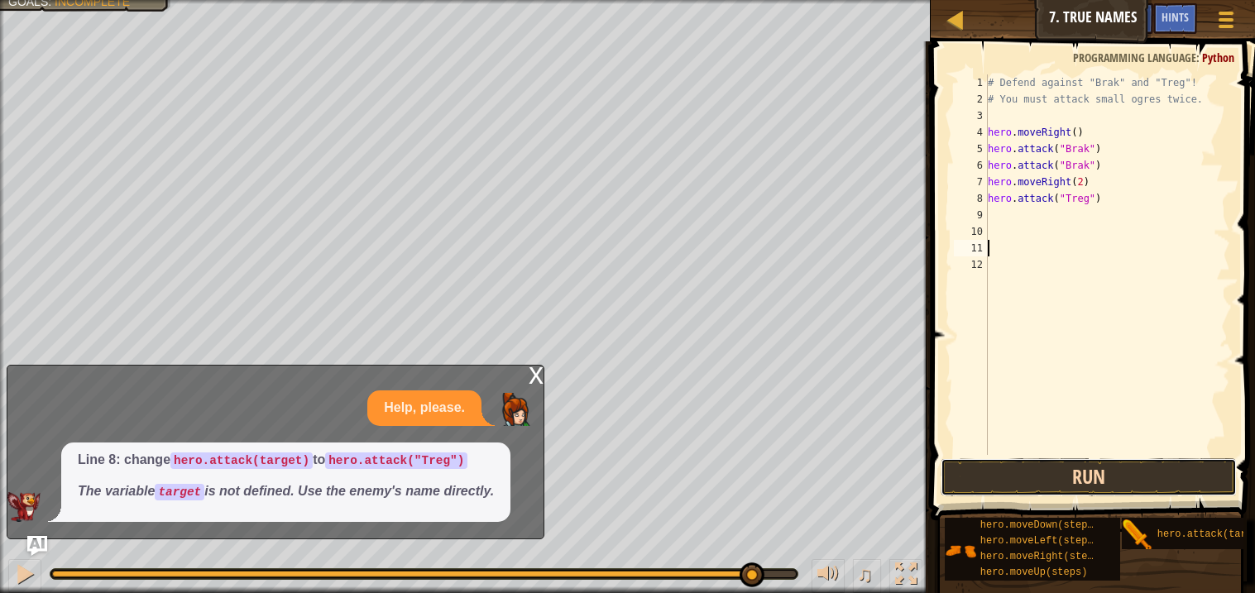
click at [1014, 481] on button "Run" at bounding box center [1088, 477] width 295 height 38
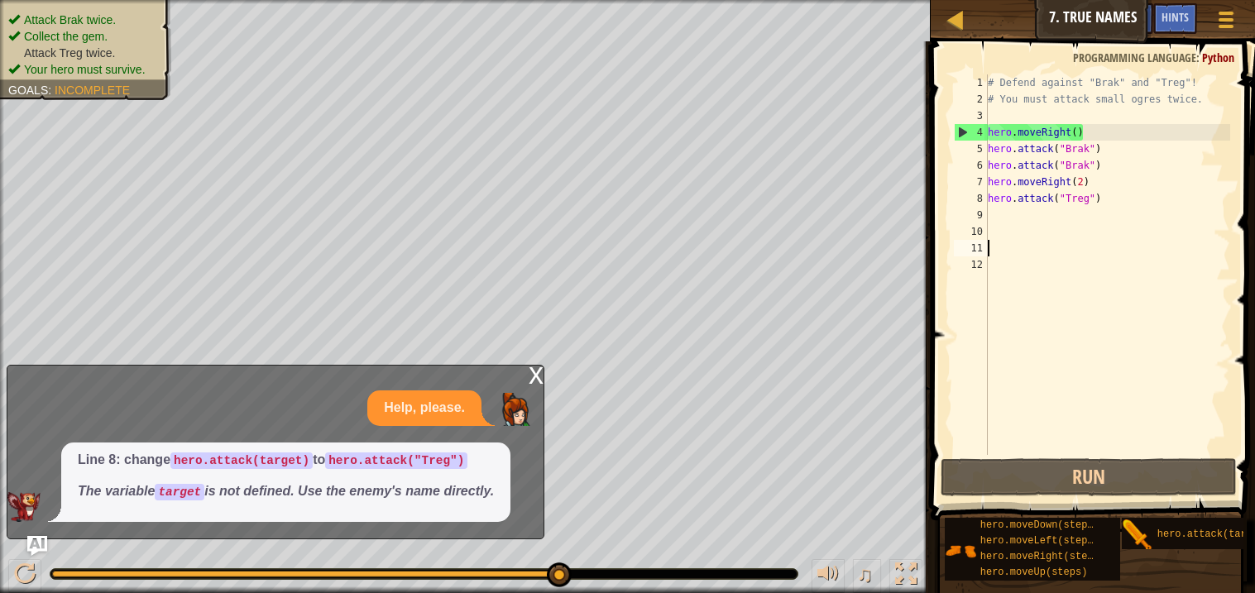
click at [992, 219] on div "# Defend against "Brak" and "Treg"! # You must attack small ogres twice. hero .…" at bounding box center [1108, 281] width 246 height 414
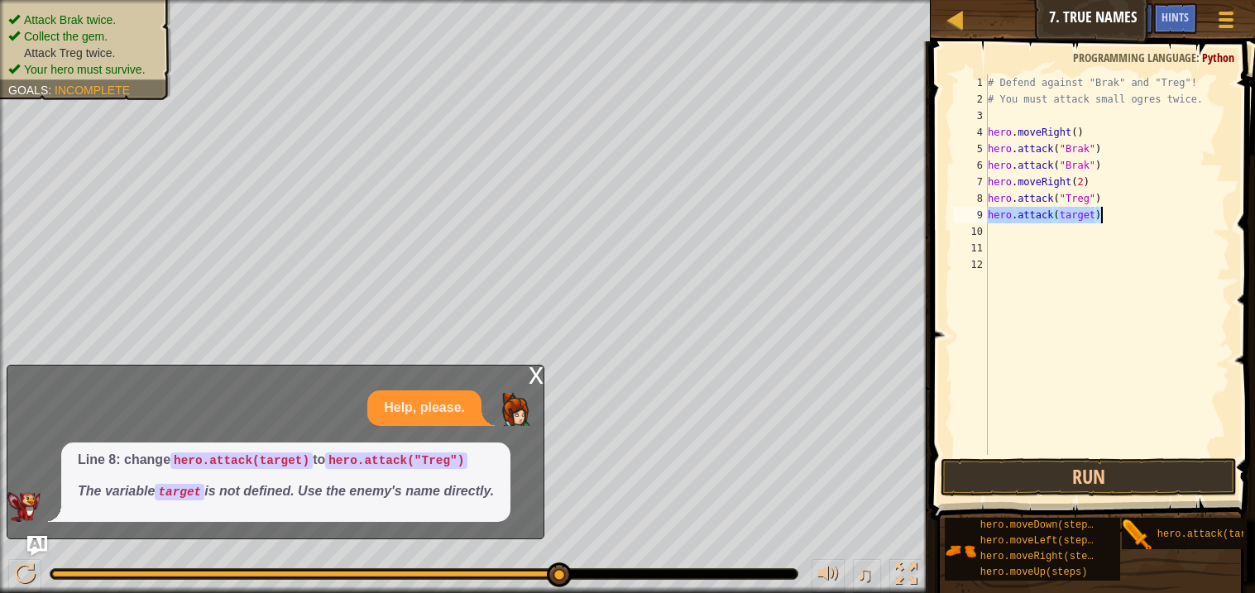
click at [1094, 215] on div "# Defend against "Brak" and "Treg"! # You must attack small ogres twice. hero .…" at bounding box center [1108, 264] width 246 height 381
type textarea "hero.attack("t)"
click at [1072, 212] on div "# Defend against "Brak" and "Treg"! # You must attack small ogres twice. hero .…" at bounding box center [1108, 281] width 246 height 414
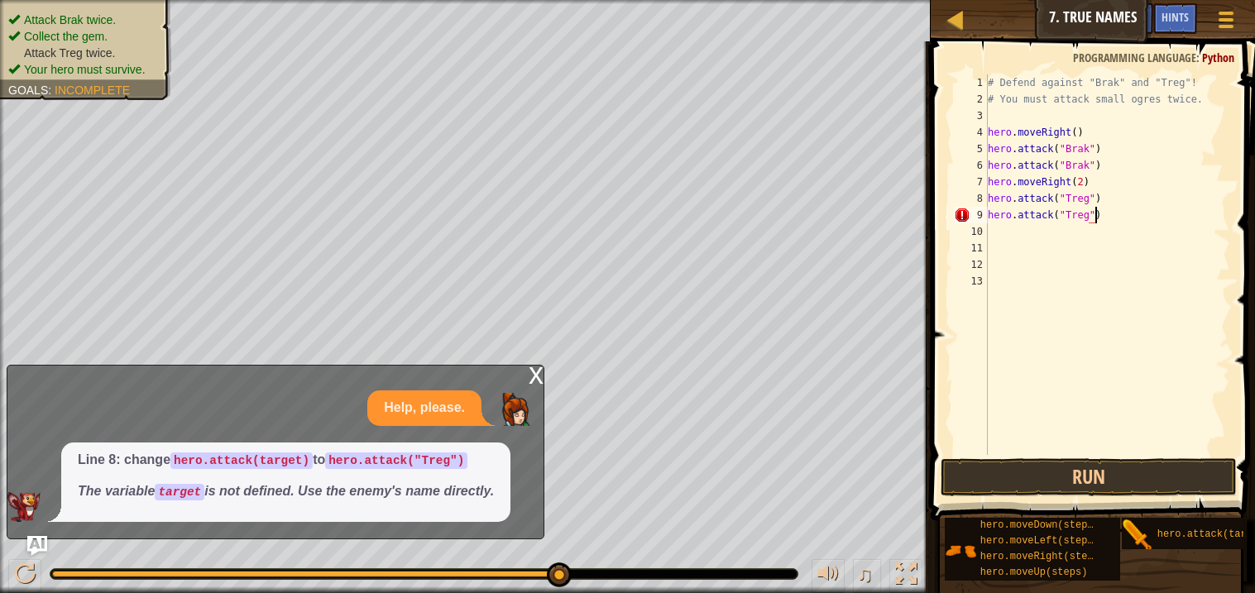
scroll to position [7, 7]
type textarea "hero.attack("Treg")"
click at [991, 477] on button "Run" at bounding box center [1088, 477] width 295 height 38
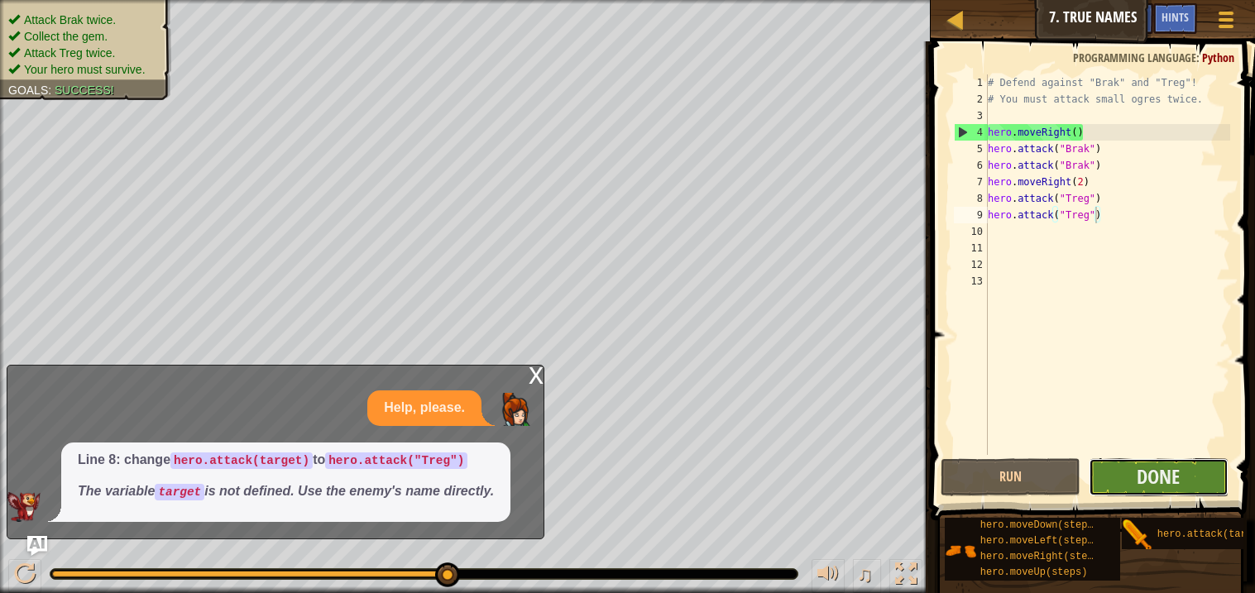
click at [1133, 473] on button "Done" at bounding box center [1159, 477] width 140 height 38
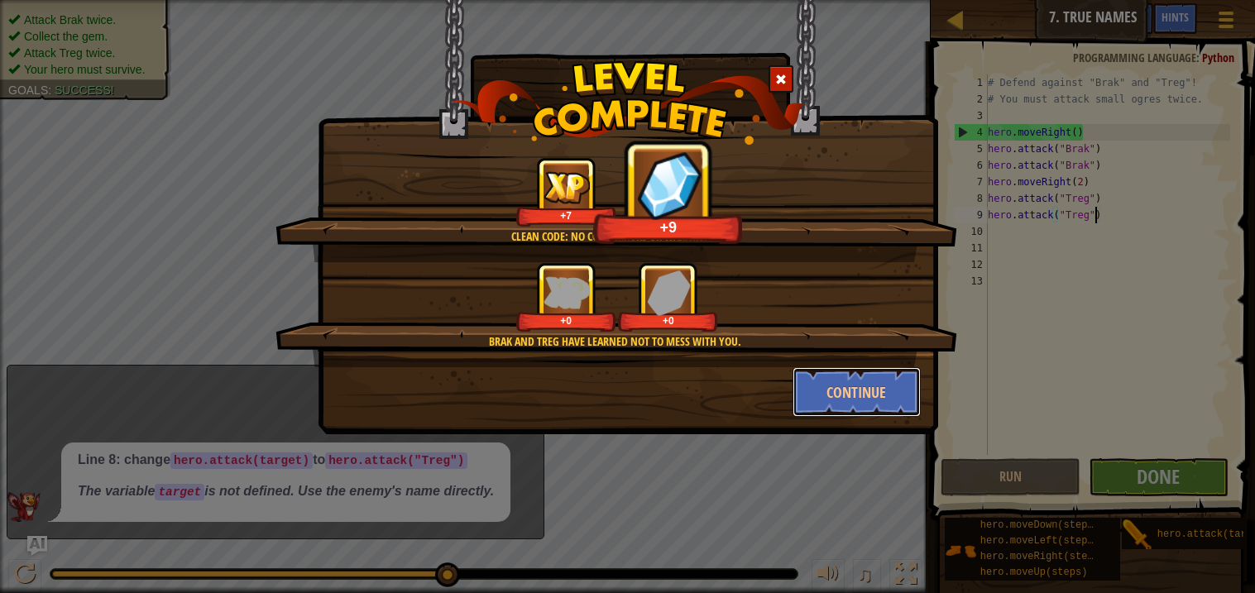
click at [849, 379] on button "Continue" at bounding box center [857, 392] width 128 height 50
